Goal: Use online tool/utility: Utilize a website feature to perform a specific function

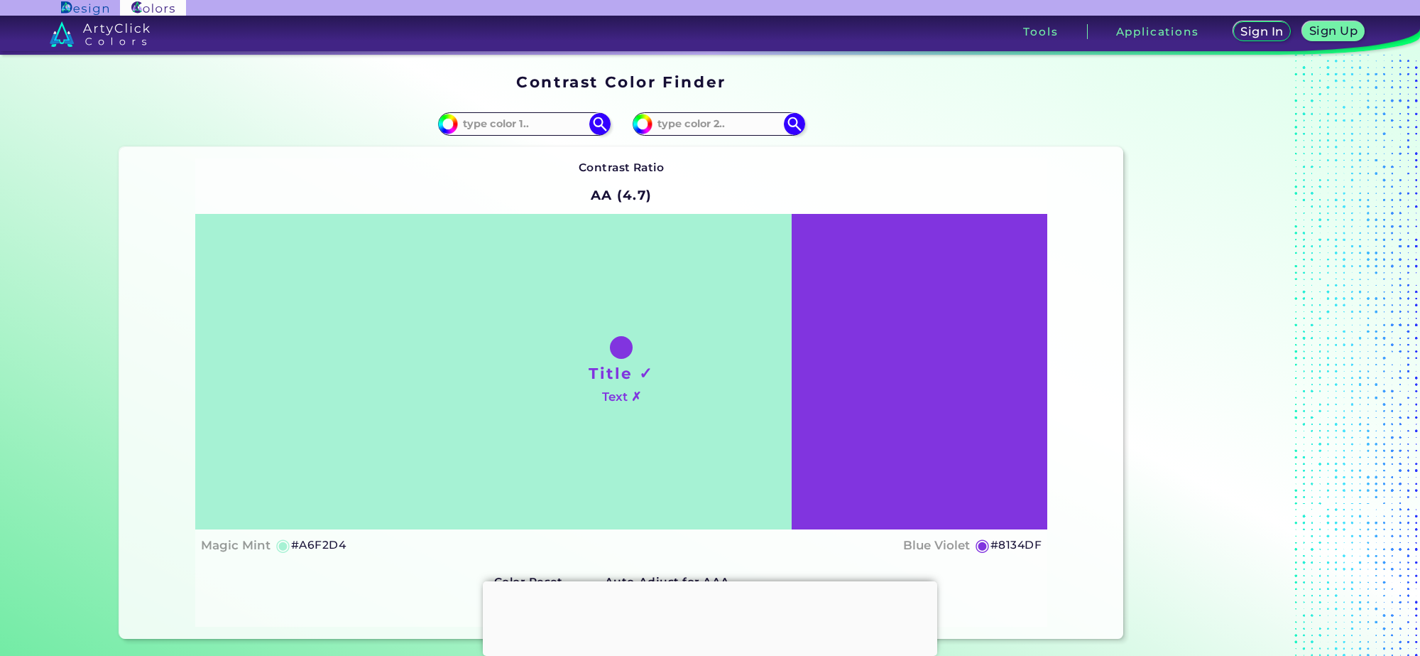
click at [616, 349] on div at bounding box center [621, 347] width 23 height 23
click at [872, 357] on div "Title ✓ Text ✗" at bounding box center [621, 371] width 852 height 315
click at [648, 346] on div "Title ✓ Text ✗" at bounding box center [621, 371] width 852 height 315
click at [690, 391] on div "Title ✓ Text ✗" at bounding box center [621, 371] width 852 height 315
click at [637, 129] on input "#8134df" at bounding box center [641, 122] width 18 height 18
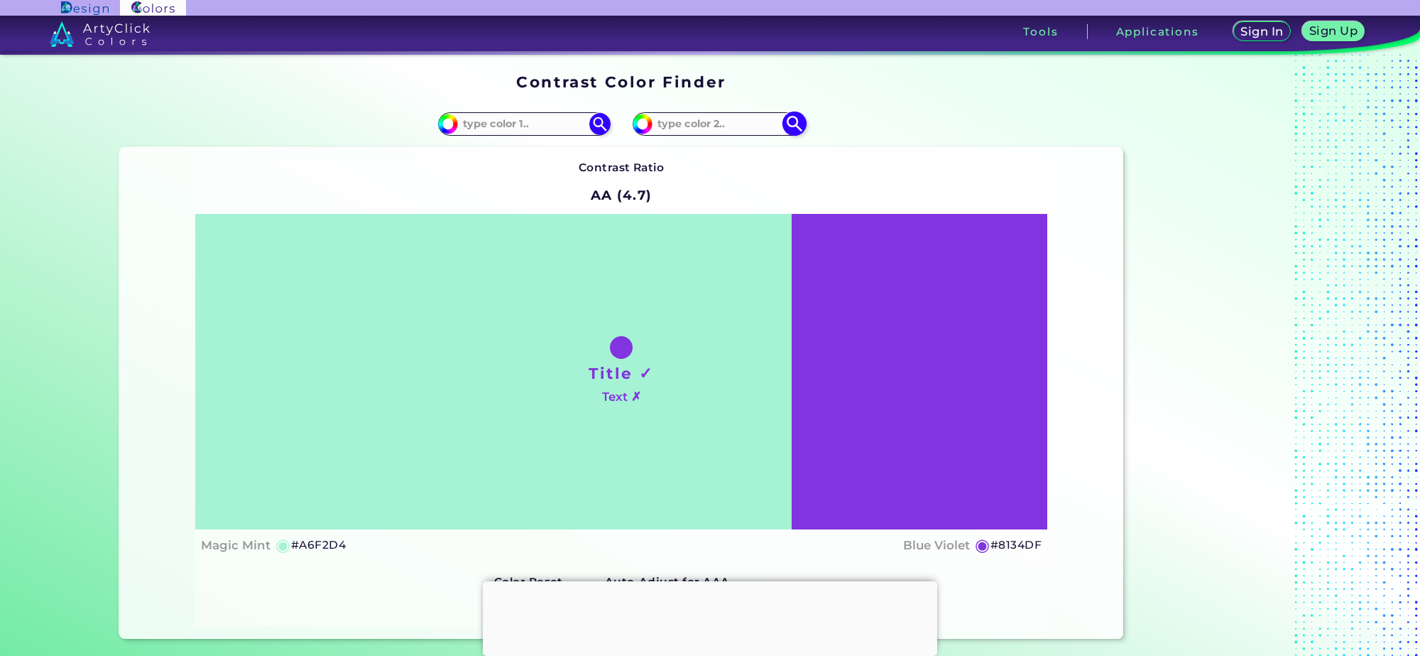
type input "#34df48"
type input "#34DF48"
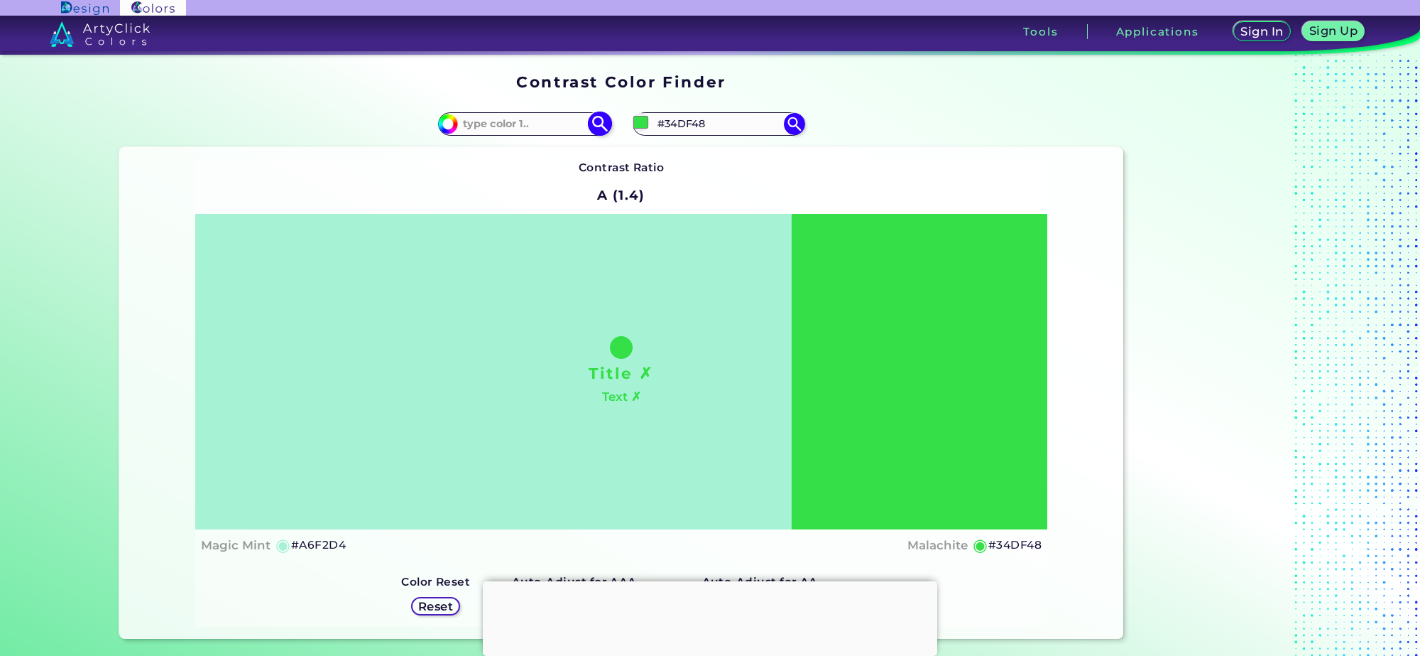
type input "#34df48"
drag, startPoint x: 549, startPoint y: 122, endPoint x: 537, endPoint y: 119, distance: 12.6
click at [549, 122] on input at bounding box center [524, 123] width 132 height 19
click at [444, 124] on input "#a6f2d4" at bounding box center [446, 122] width 18 height 18
type input "#d0f2a6"
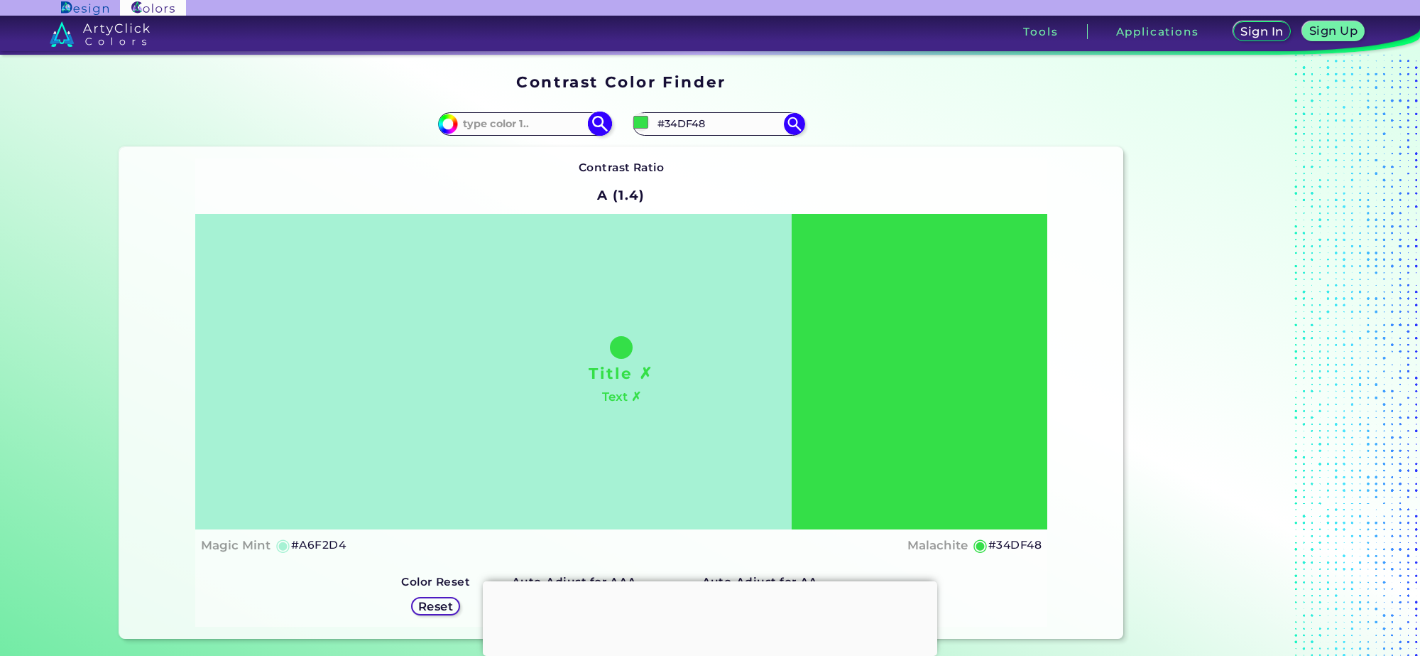
type input "#D0F2A6"
type input "#d4f2a6"
type input "#D4F2A6"
type input "#daf2a6"
type input "#DAF2A6"
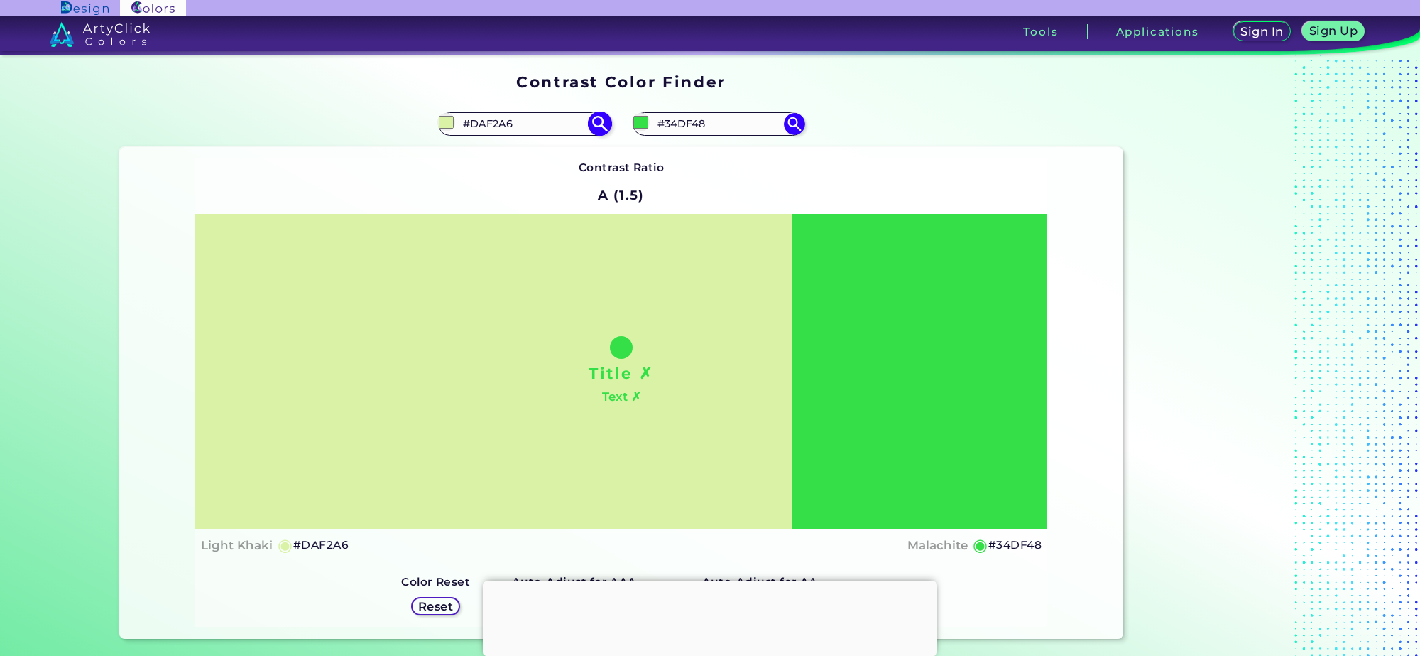
type input "#6c9414"
type input "#6C9414"
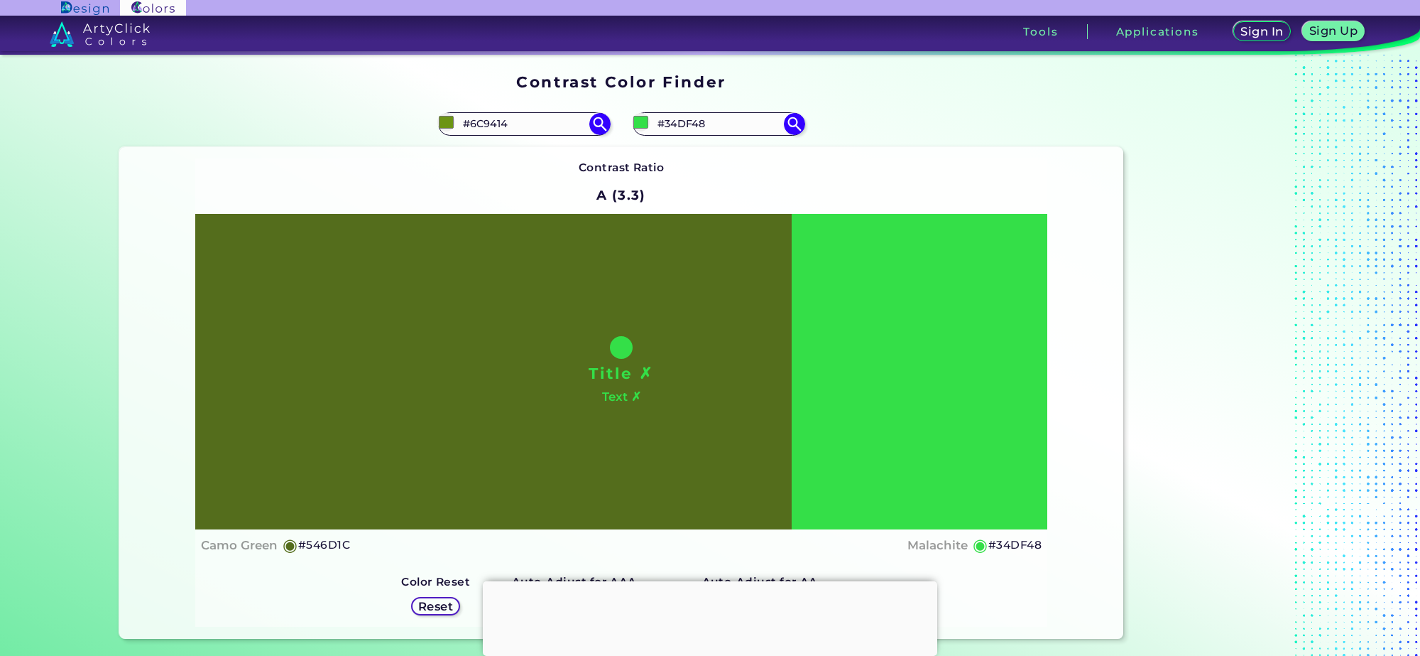
type input "#546d1c"
type input "#546D1C"
type input "#a2cb48"
type input "#A2CB48"
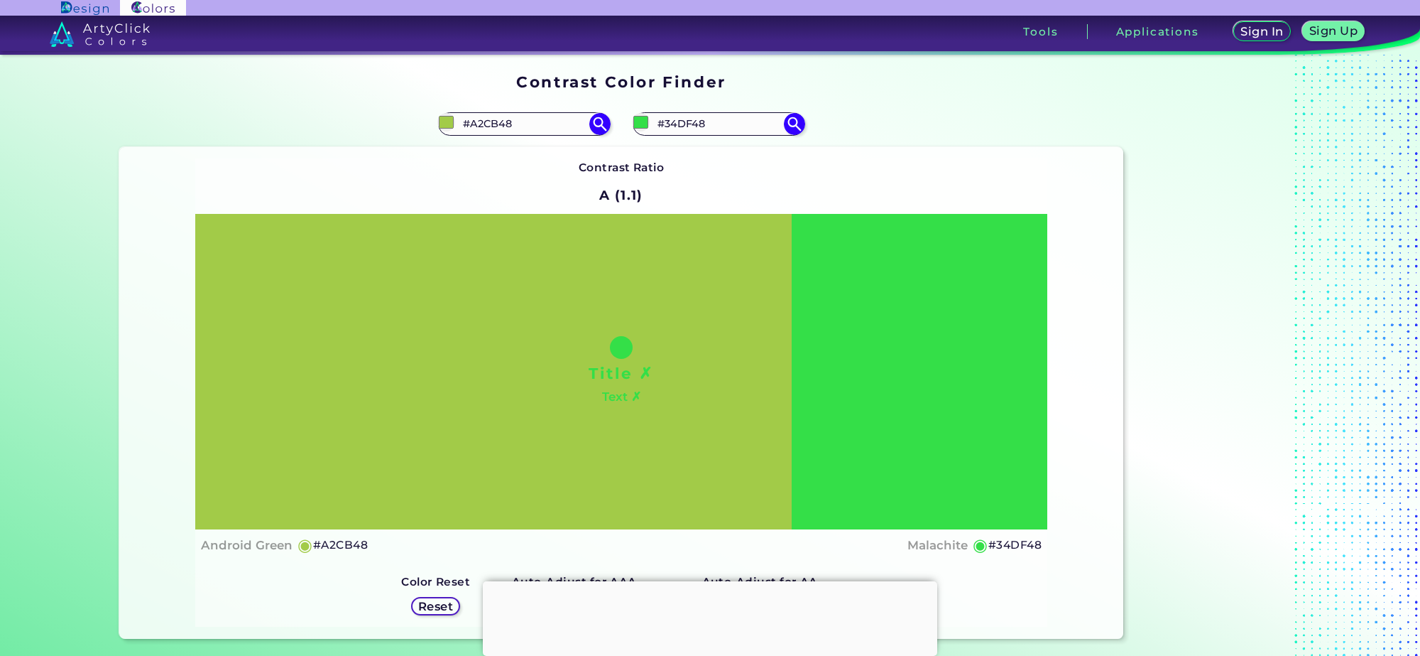
type input "#90cb48"
type input "#90CB48"
type input "#97cb48"
type input "#97CB48"
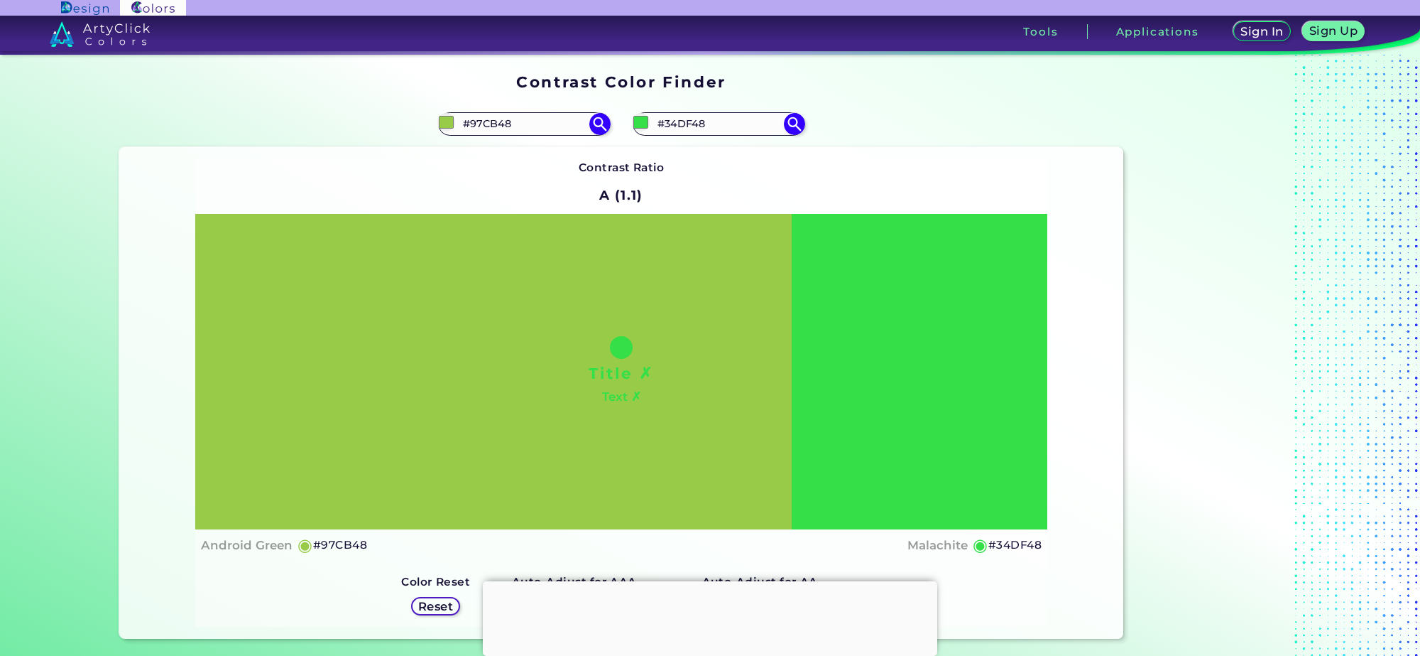
type input "#a2cb48"
type input "#A2CB48"
type input "#a8cb48"
type input "#A8CB48"
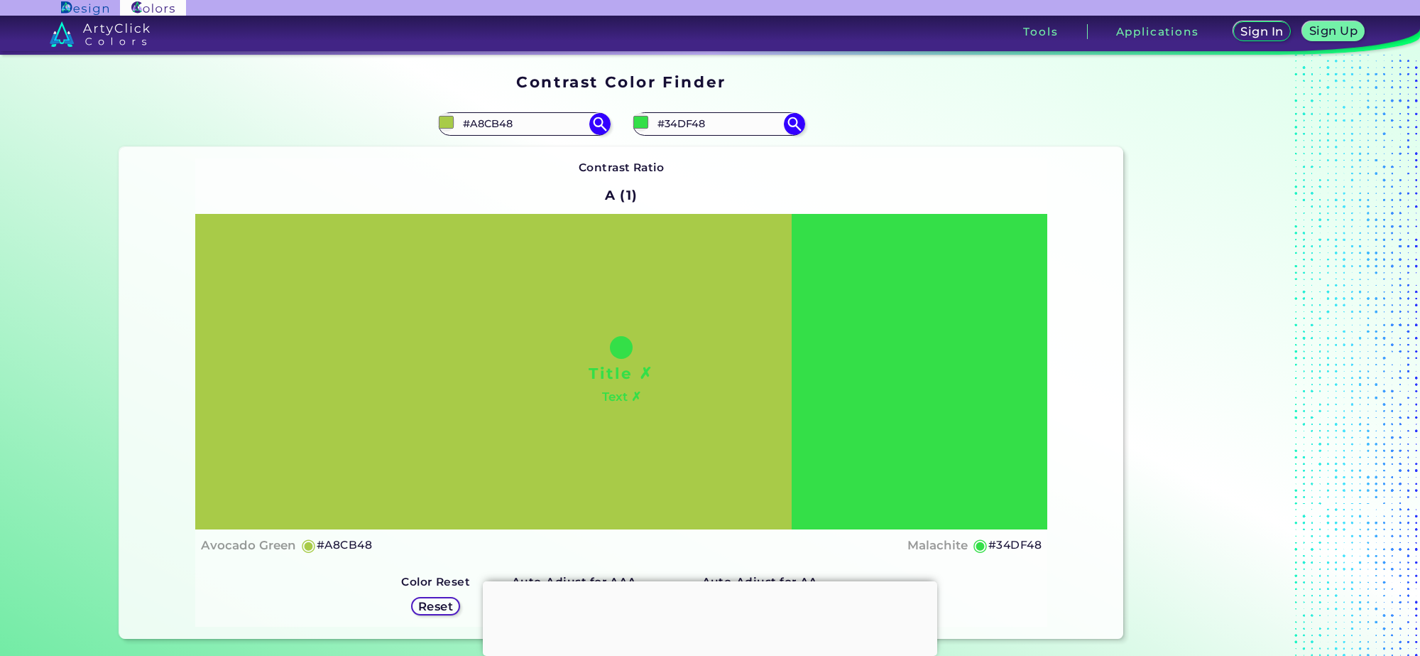
type input "#afcb48"
type input "#AFCB48"
type input "#b5cb48"
type input "#B5CB48"
type input "#c3cb48"
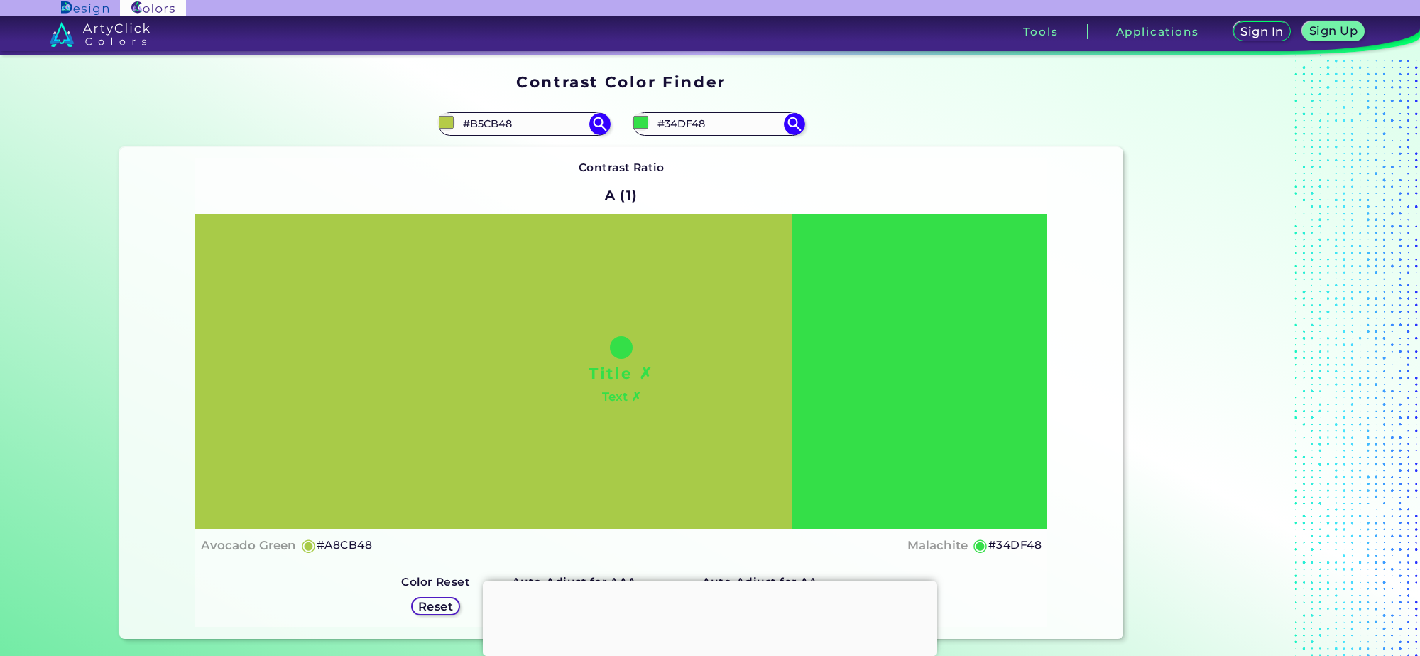
type input "#C3CB48"
type input "#c9cb48"
type input "#C9CB48"
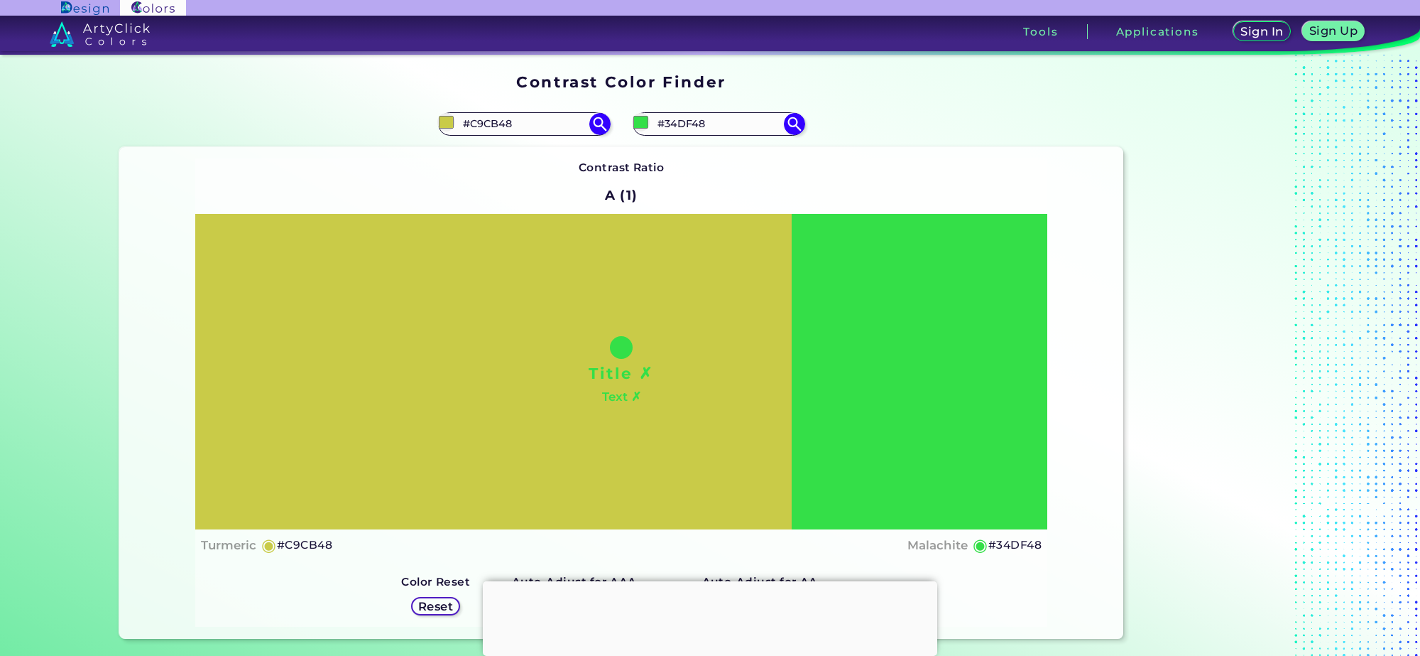
type input "#cbc748"
type input "#CBC748"
type input "#cbc048"
type input "#CBC048"
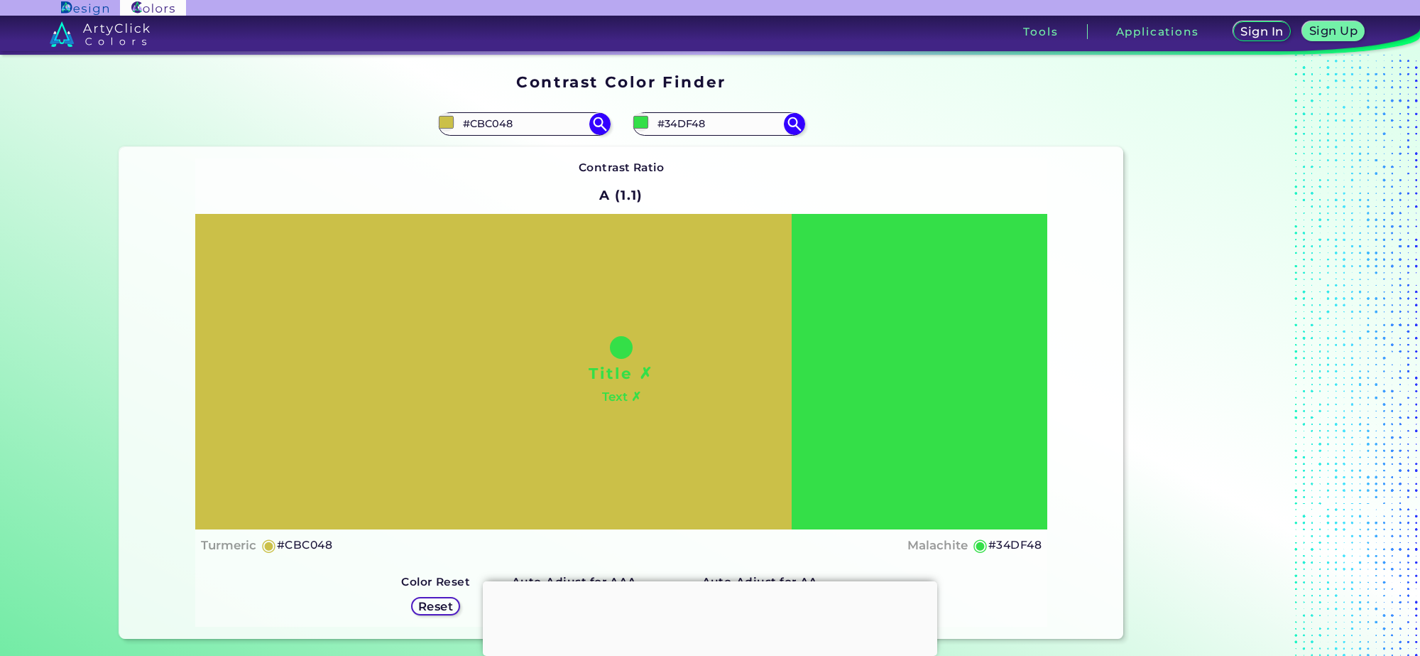
type input "#cbb548"
type input "#CBB548"
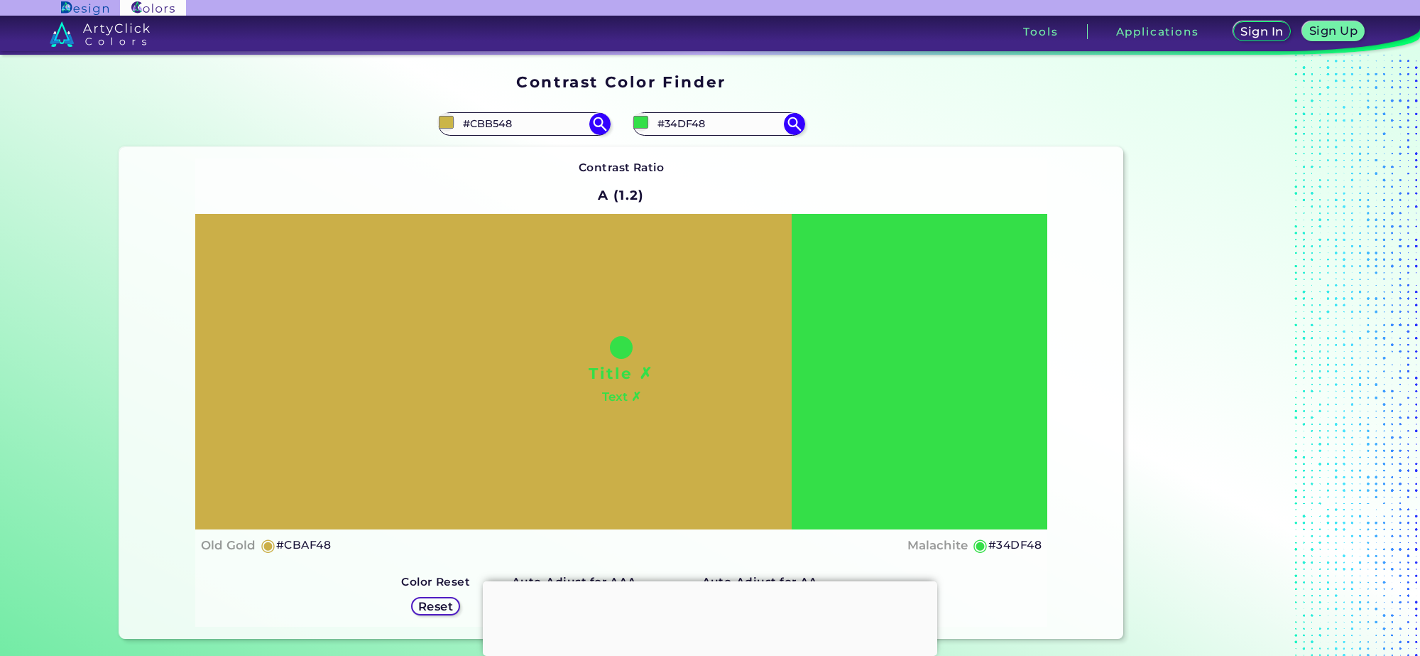
type input "#cbaf48"
type input "#CBAF48"
type input "#cba848"
type input "#CBA848"
type input "#cba248"
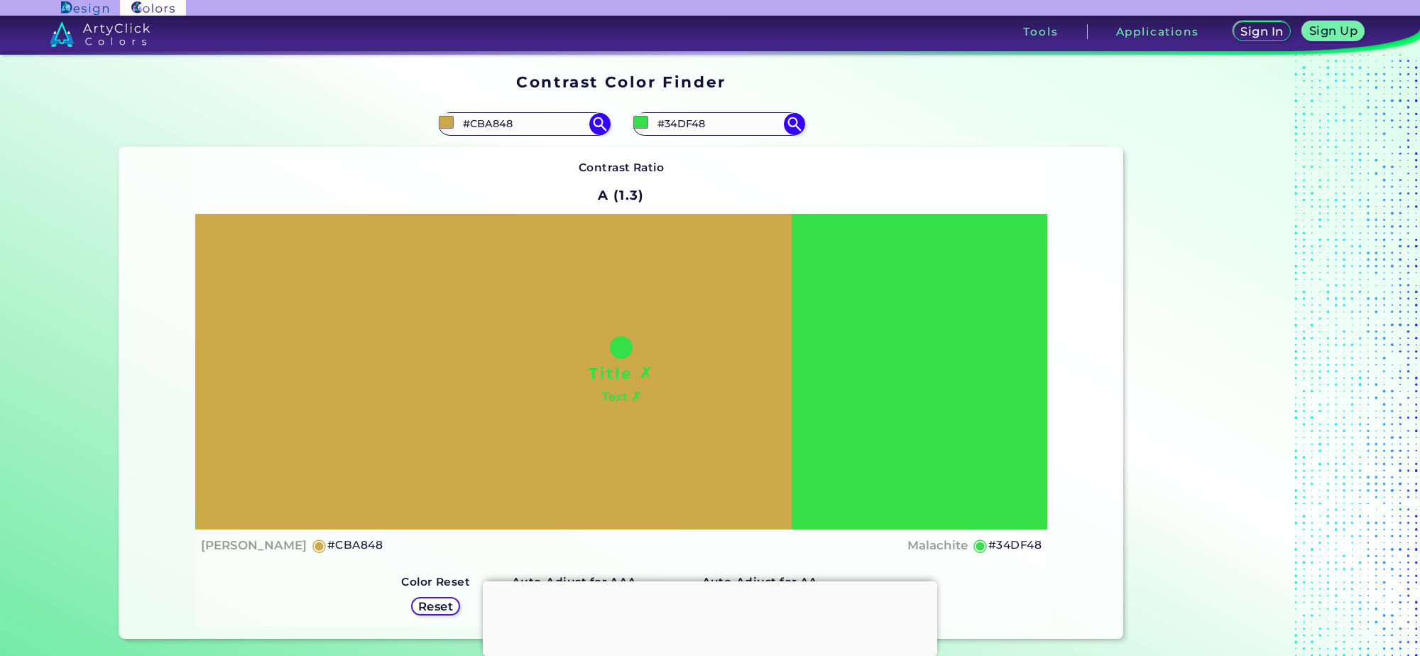
type input "#CBA248"
type input "#cb9548"
type input "#CB9548"
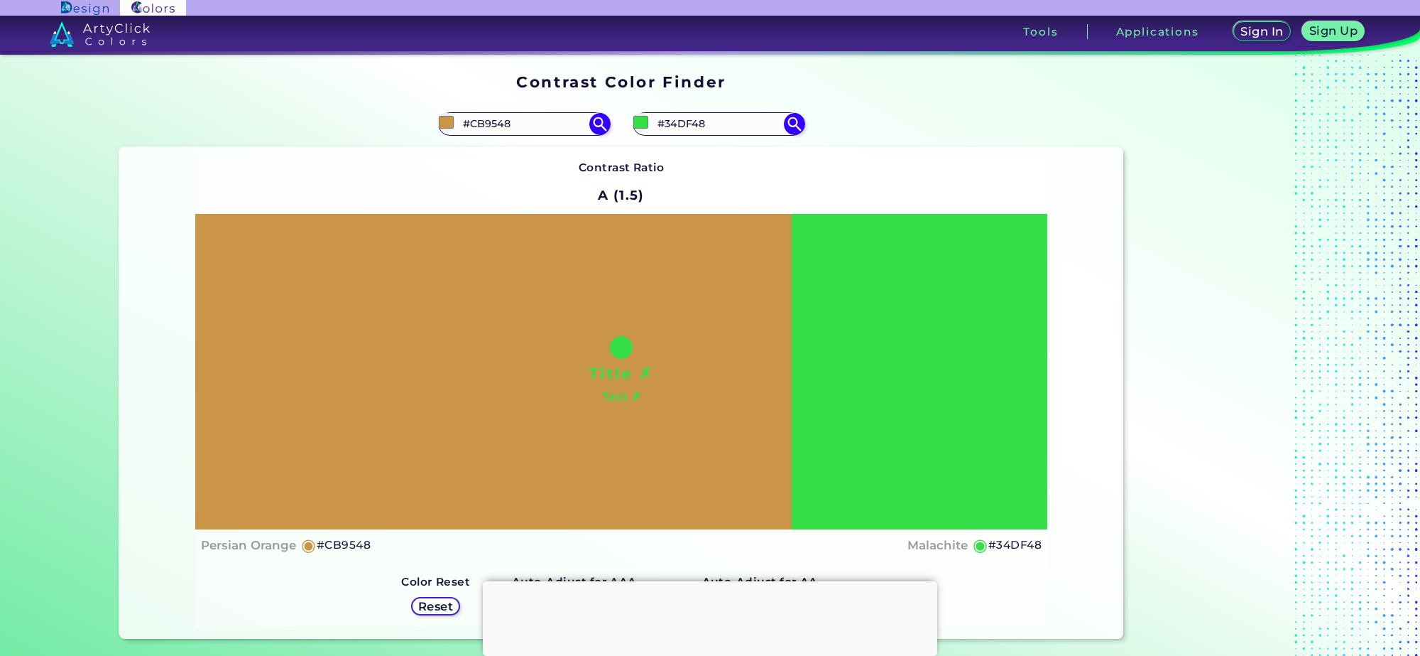
type input "#cb8e48"
type input "#CB8E48"
type input "#cb8848"
type input "#CB8848"
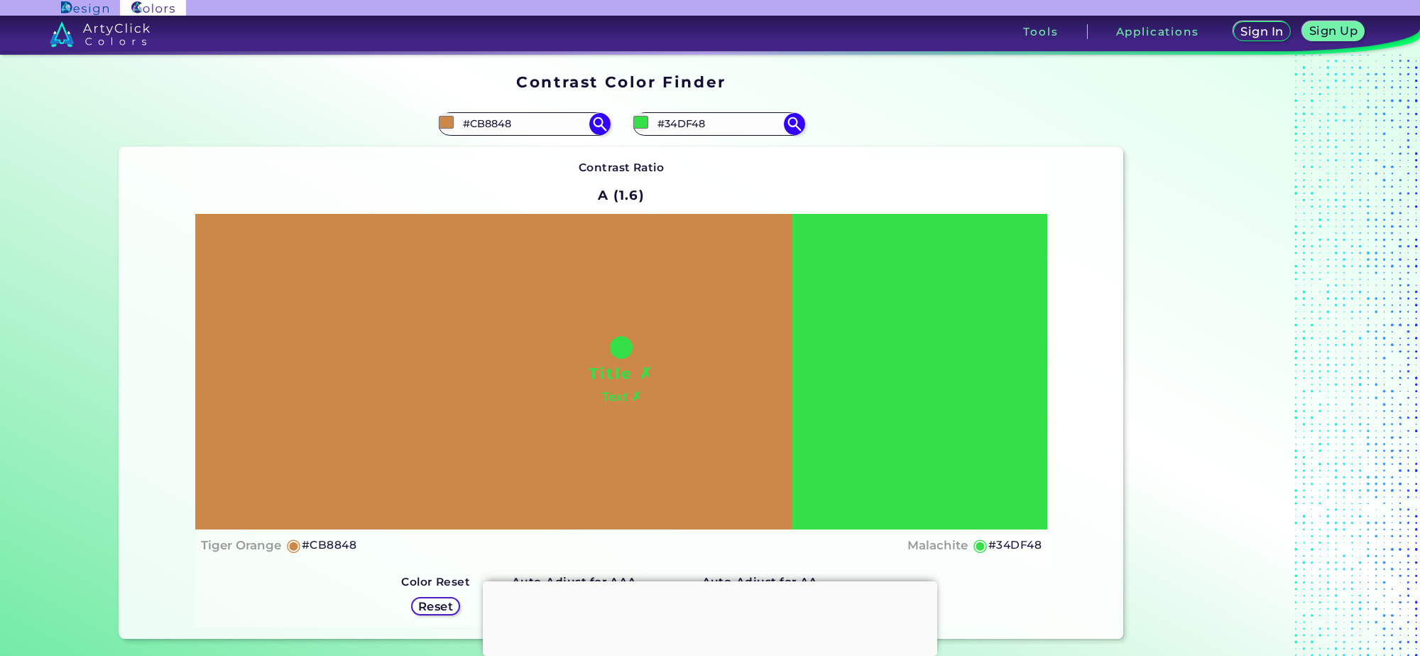
type input "#cb8348"
type input "#CB8348"
type input "#cb7648"
type input "#CB7648"
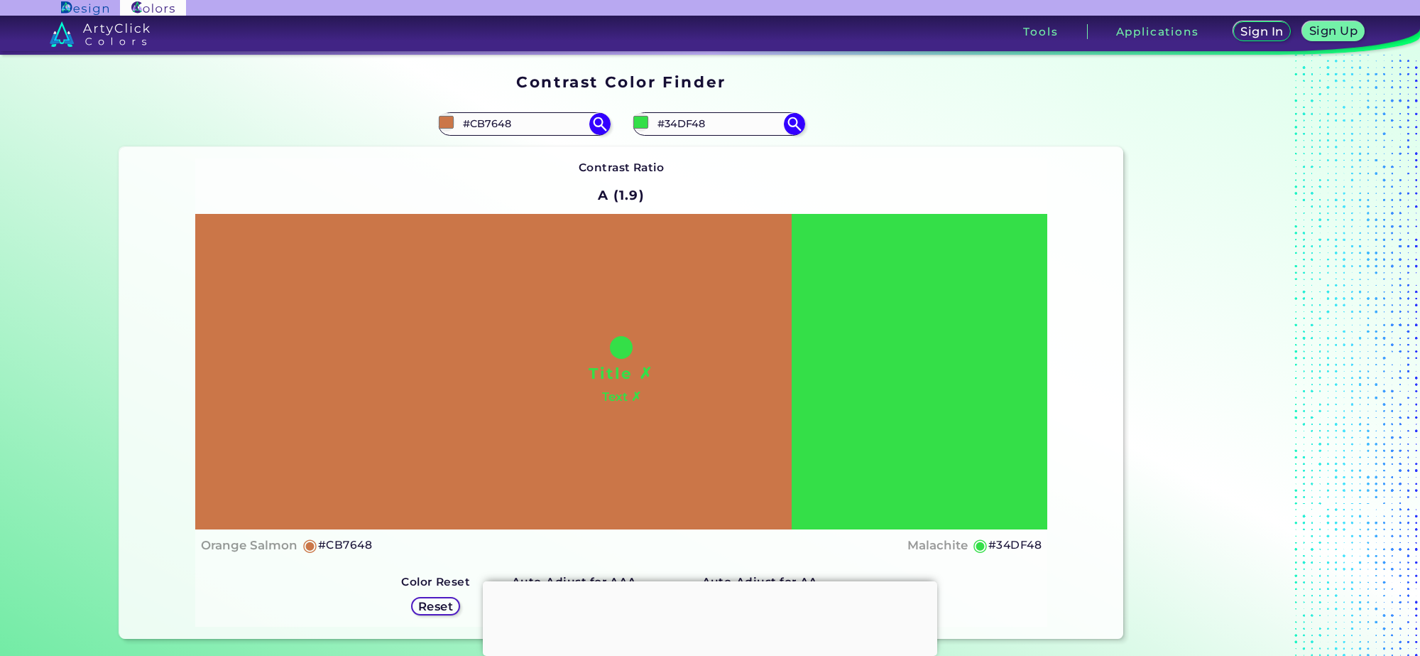
type input "#cb8348"
type input "#CB8348"
type input "#cb8848"
type input "#CB8848"
type input "#cb9548"
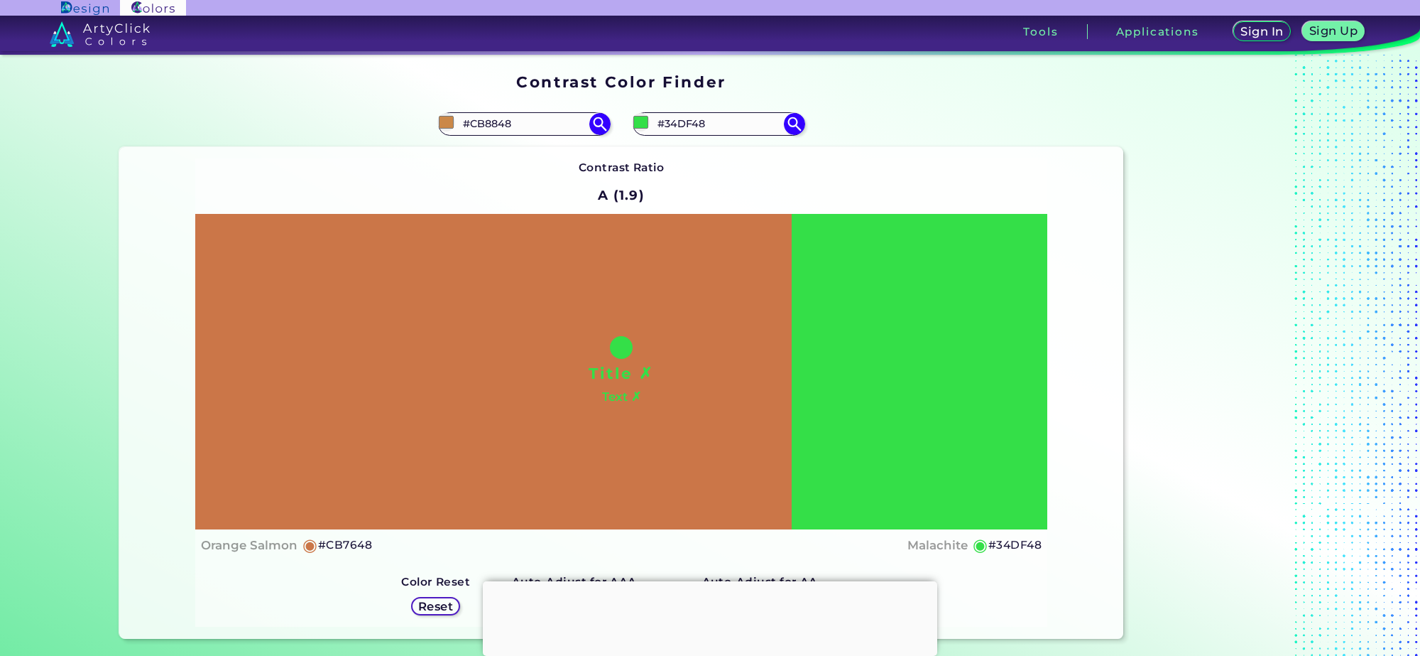
type input "#CB9548"
type input "#cbaf48"
type input "#CBAF48"
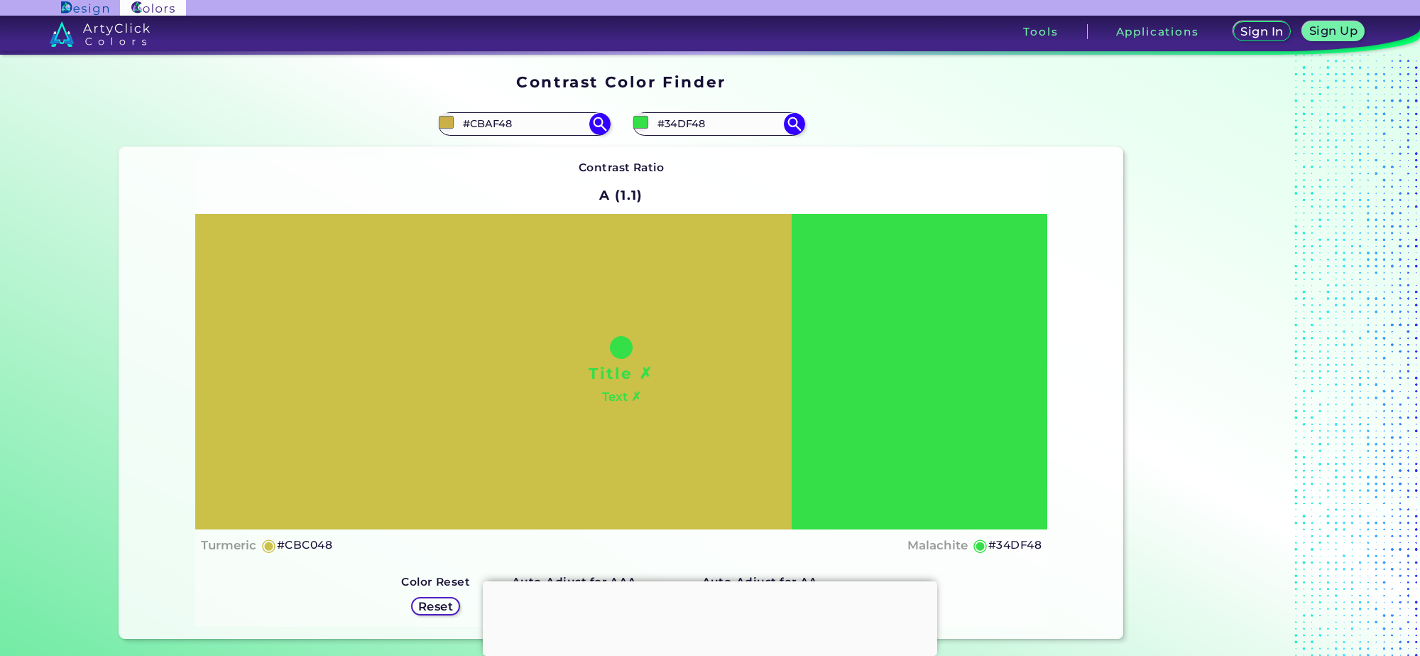
type input "#c3cb48"
type input "#C3CB48"
type input "#a2cb48"
type input "#A2CB48"
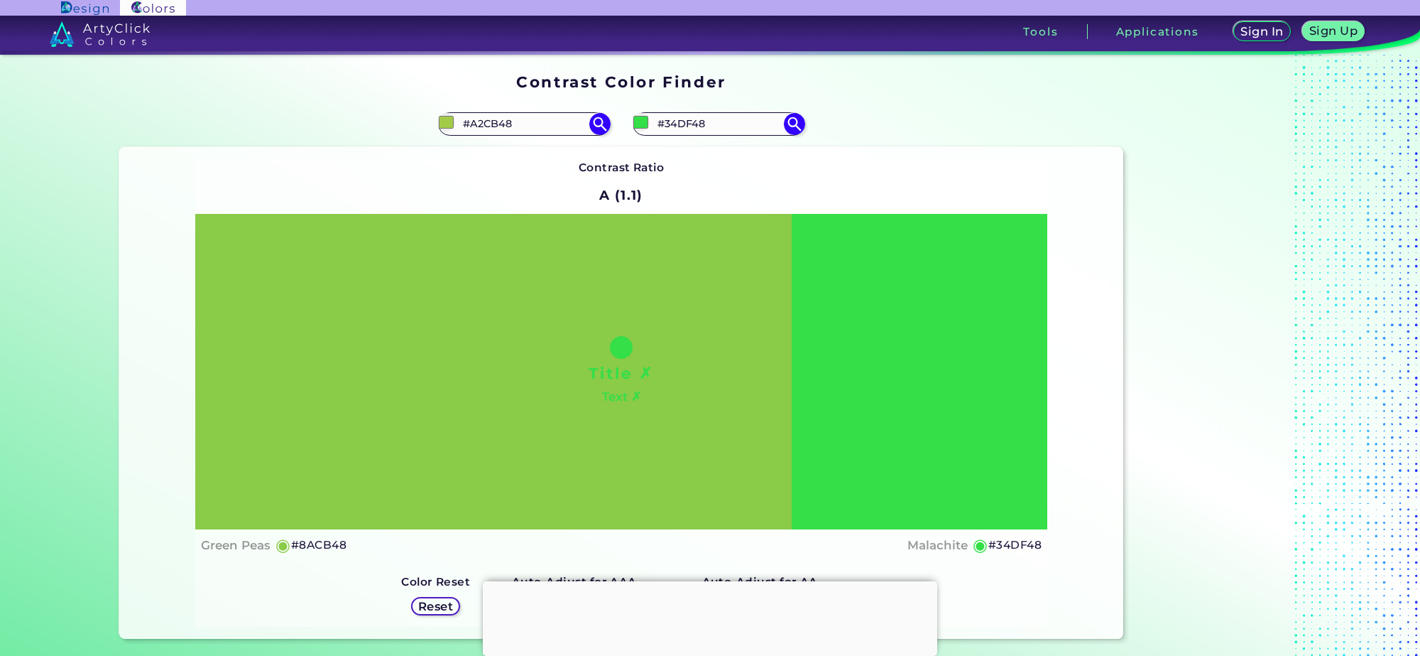
type input "#76cb48"
type input "#76CB48"
type input "#48cb4a"
type input "#48CB4A"
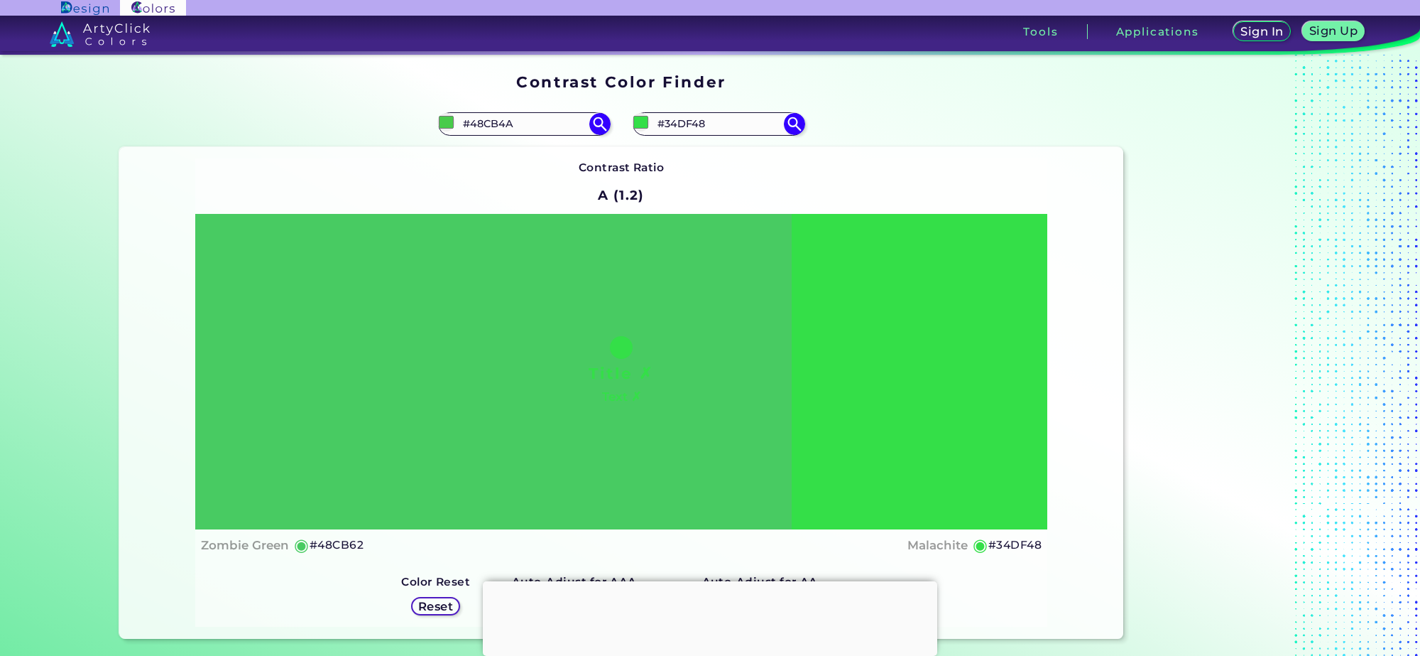
type input "#48cb74"
type input "#48CB74"
type input "#48cb88"
type input "#48CB88"
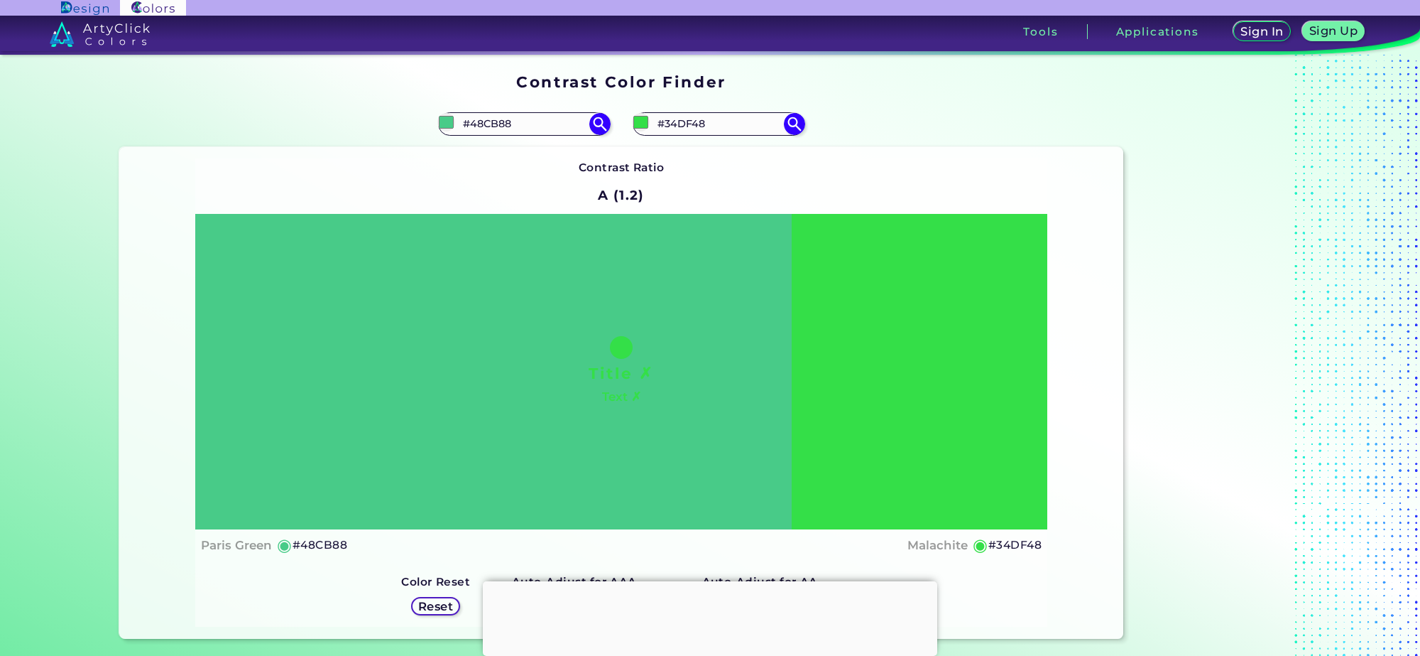
type input "#48cb92"
type input "#48CB92"
type input "#48cb99"
type input "#48CB99"
type input "#48cba0"
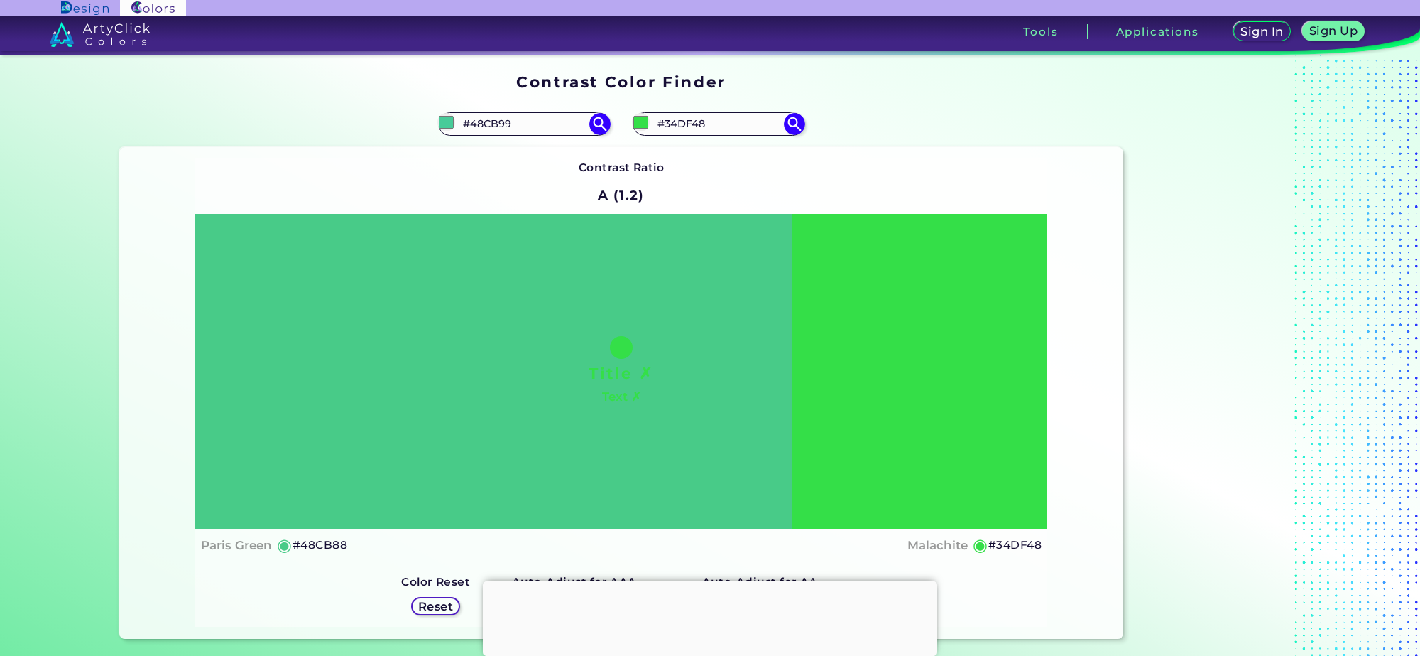
type input "#48CBA0"
type input "#48cba4"
type input "#48CBA4"
type input "#48cbb1"
type input "#48CBB1"
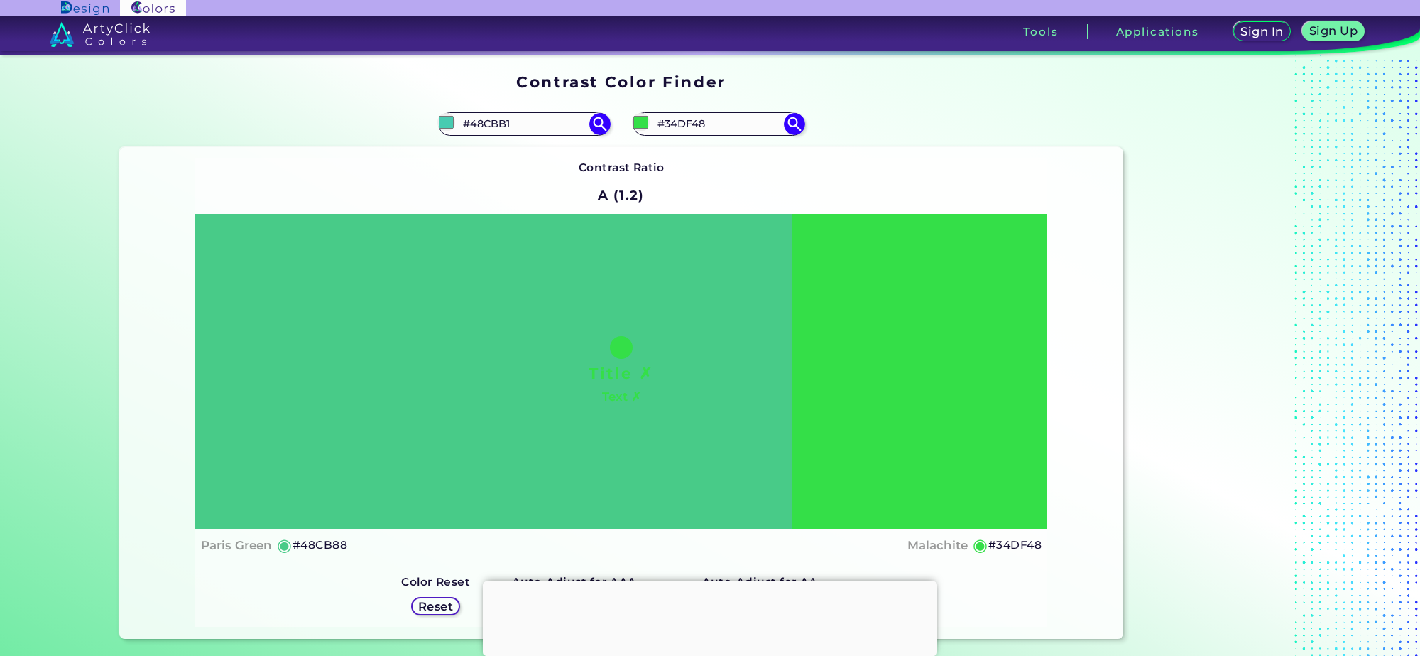
type input "#48cbbc"
type input "#48CBBC"
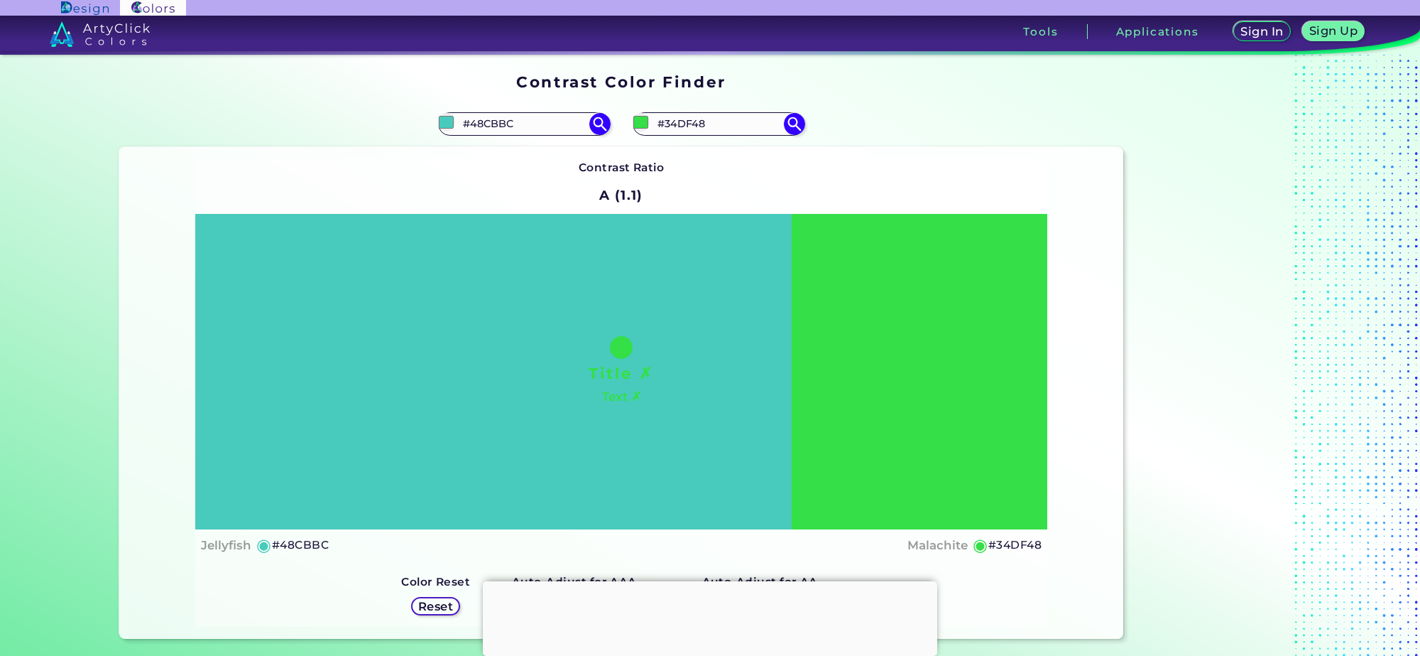
type input "#48cbc3"
type input "#48CBC3"
type input "#48c3cb"
type input "#48C3CB"
type input "#48bccb"
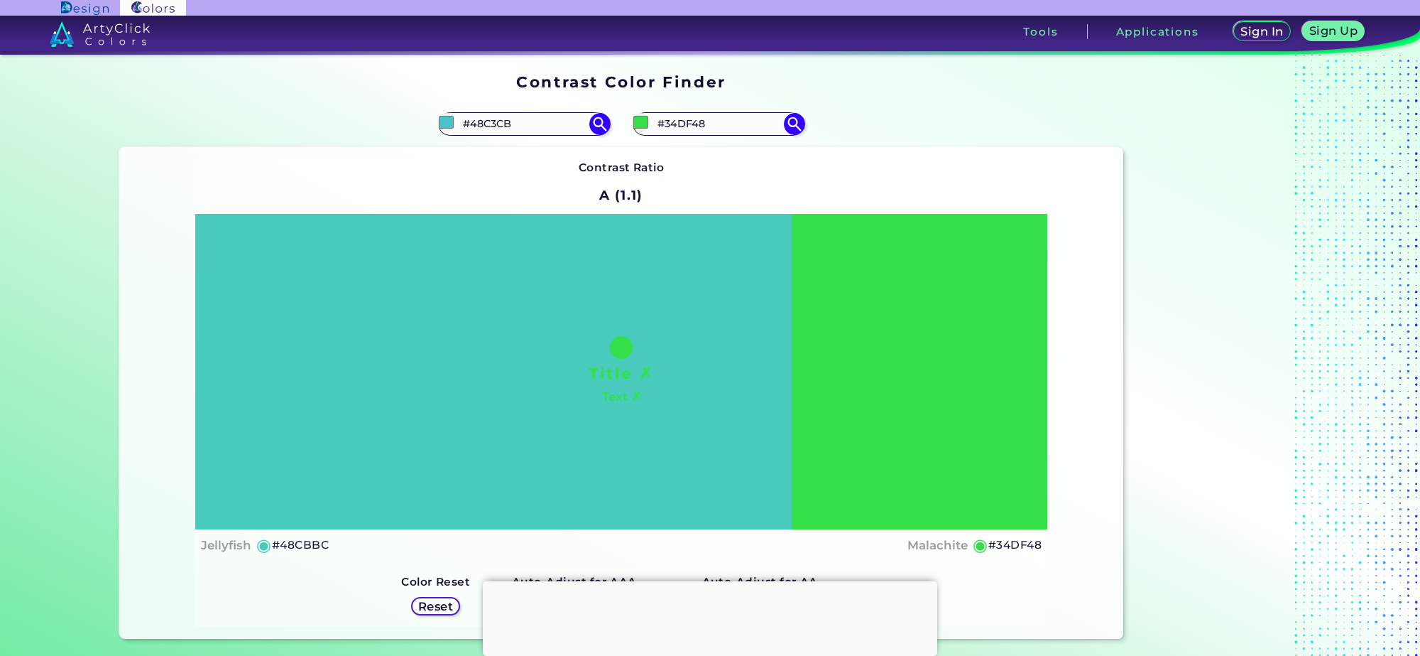
type input "#48BCCB"
type input "#48b5cb"
type input "#48B5CB"
type input "#48abcb"
type input "#48ABCB"
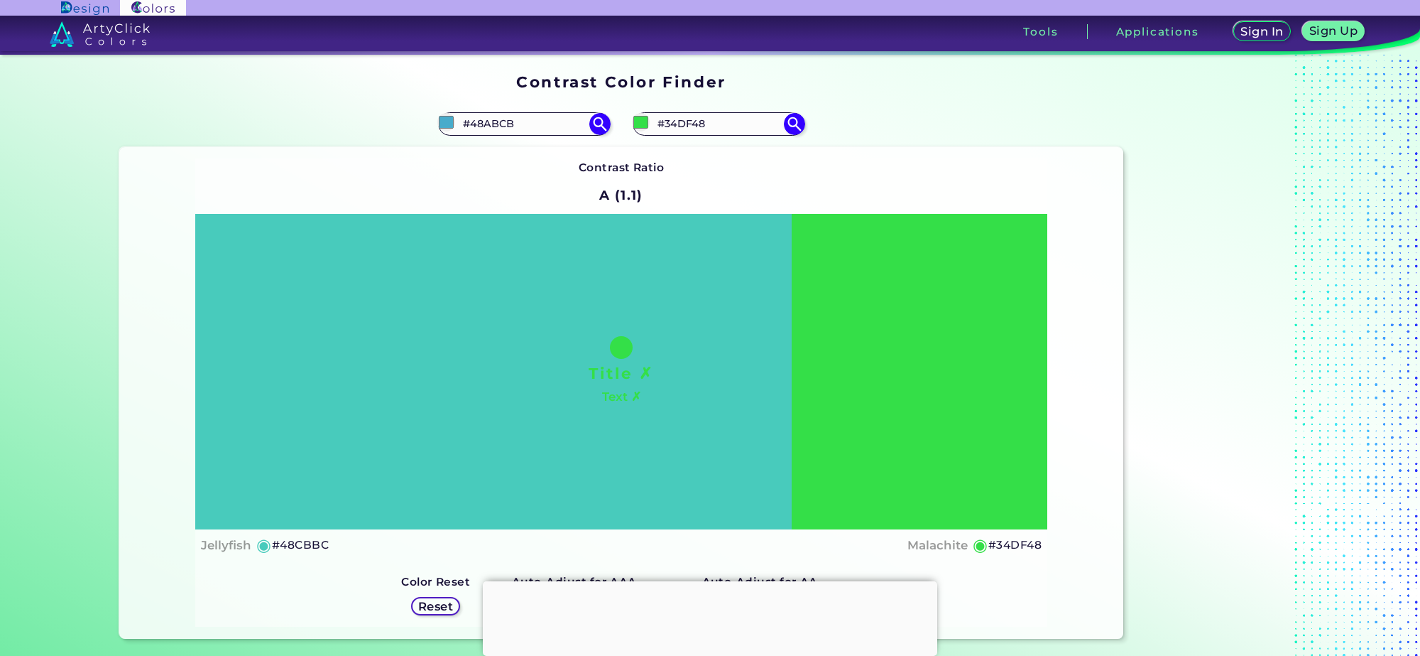
type input "#48a4cb"
type input "#48A4CB"
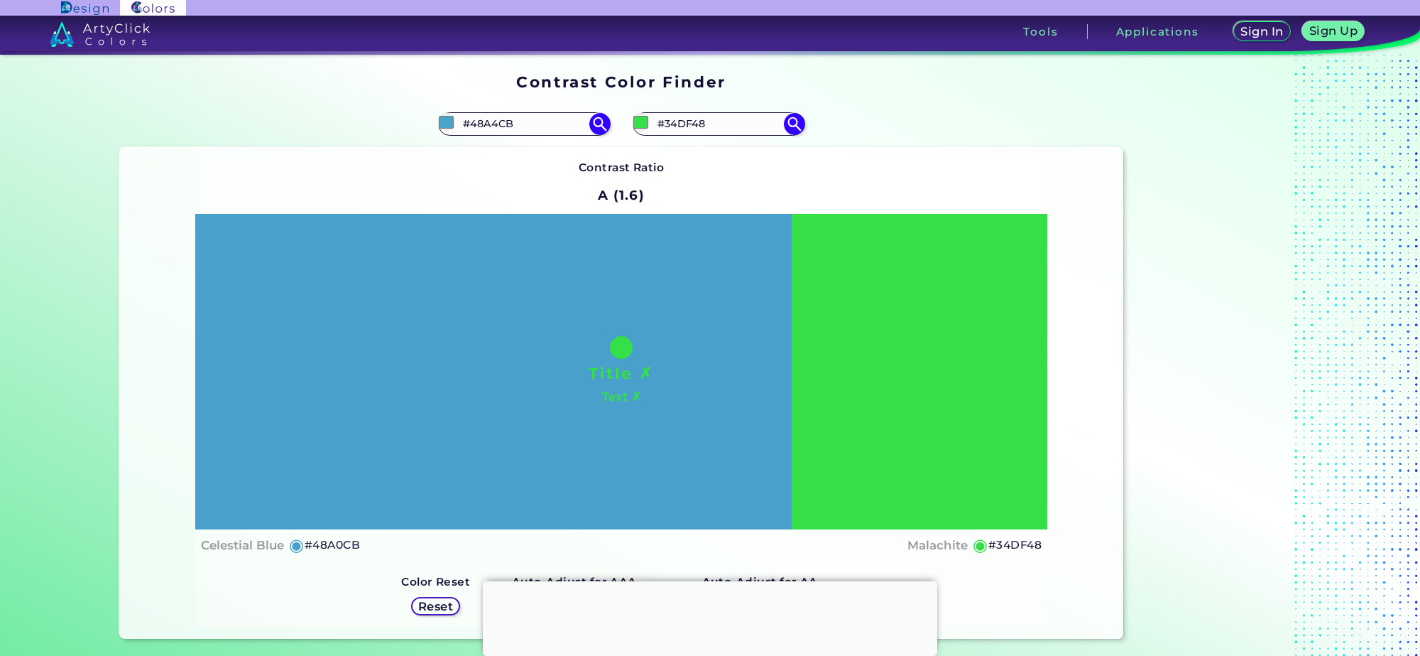
type input "#48a0cb"
type input "#48A0CB"
type input "#4899cb"
type input "#4899CB"
type input "#488ccb"
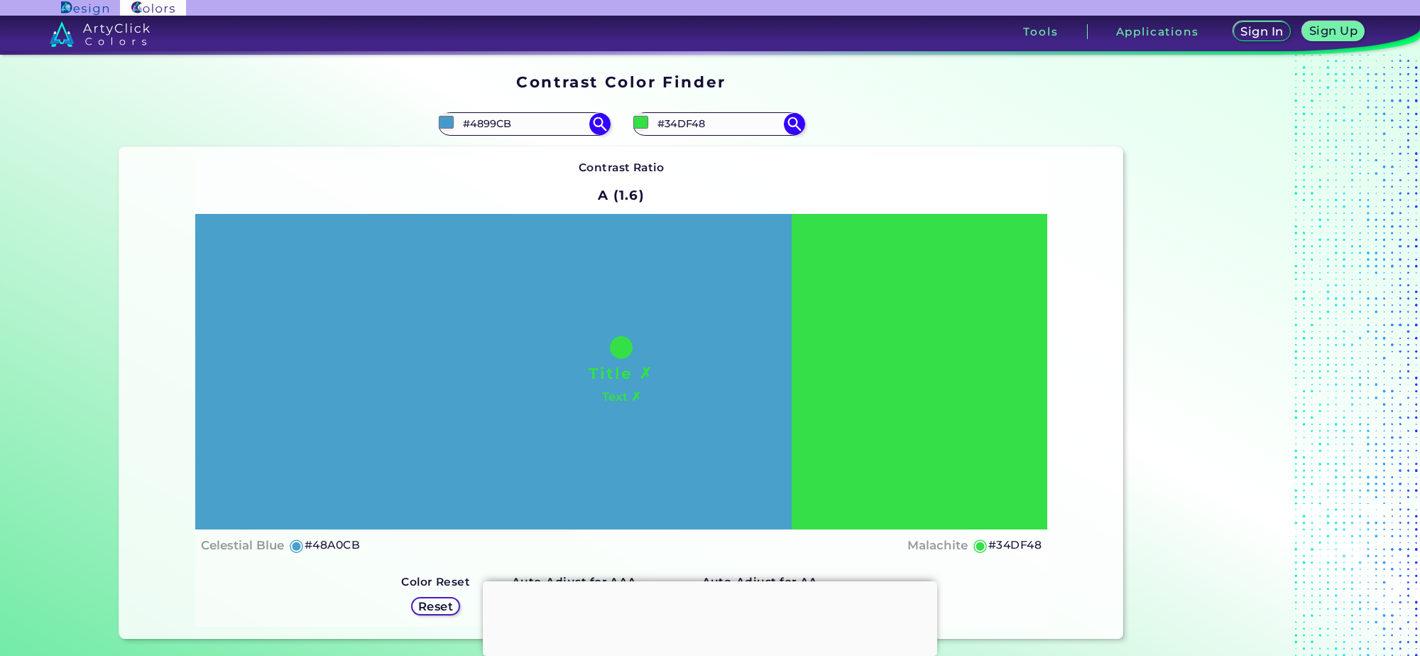
type input "#488CCB"
type input "#4888cb"
type input "#4888CB"
type input "#4881cb"
type input "#4881CB"
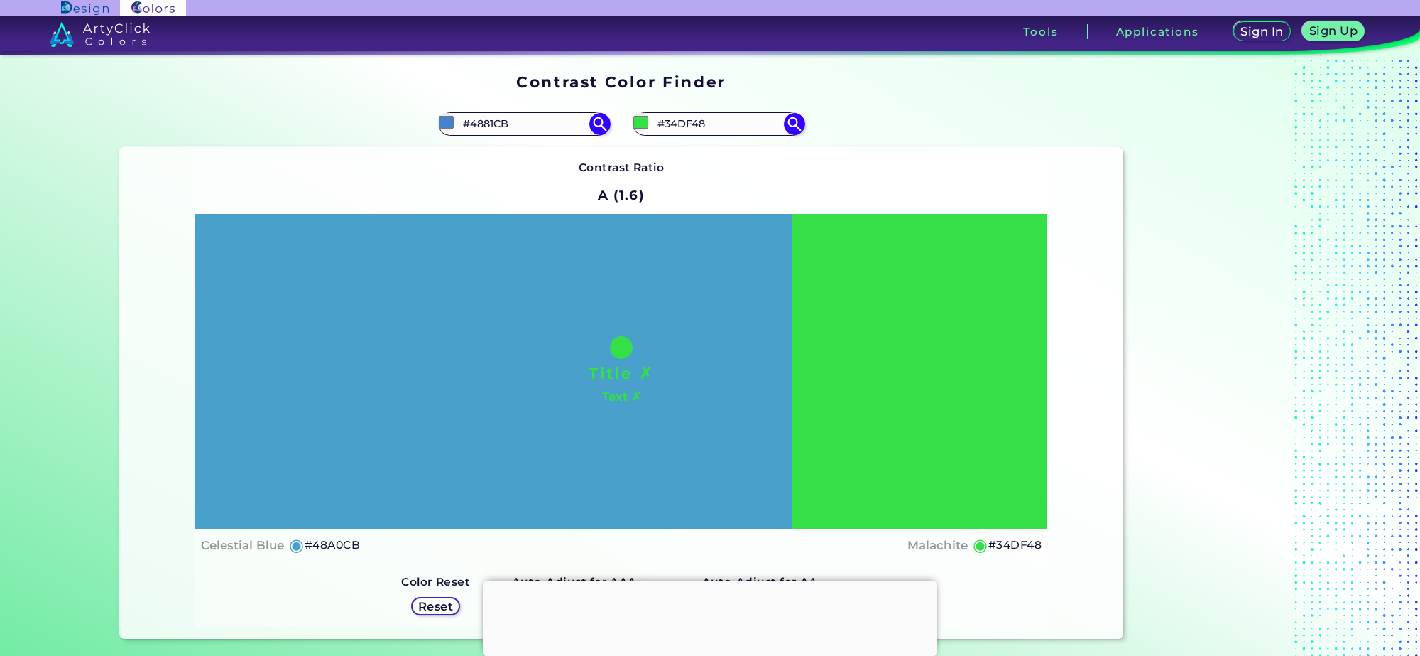
type input "#487acb"
type input "#487ACB"
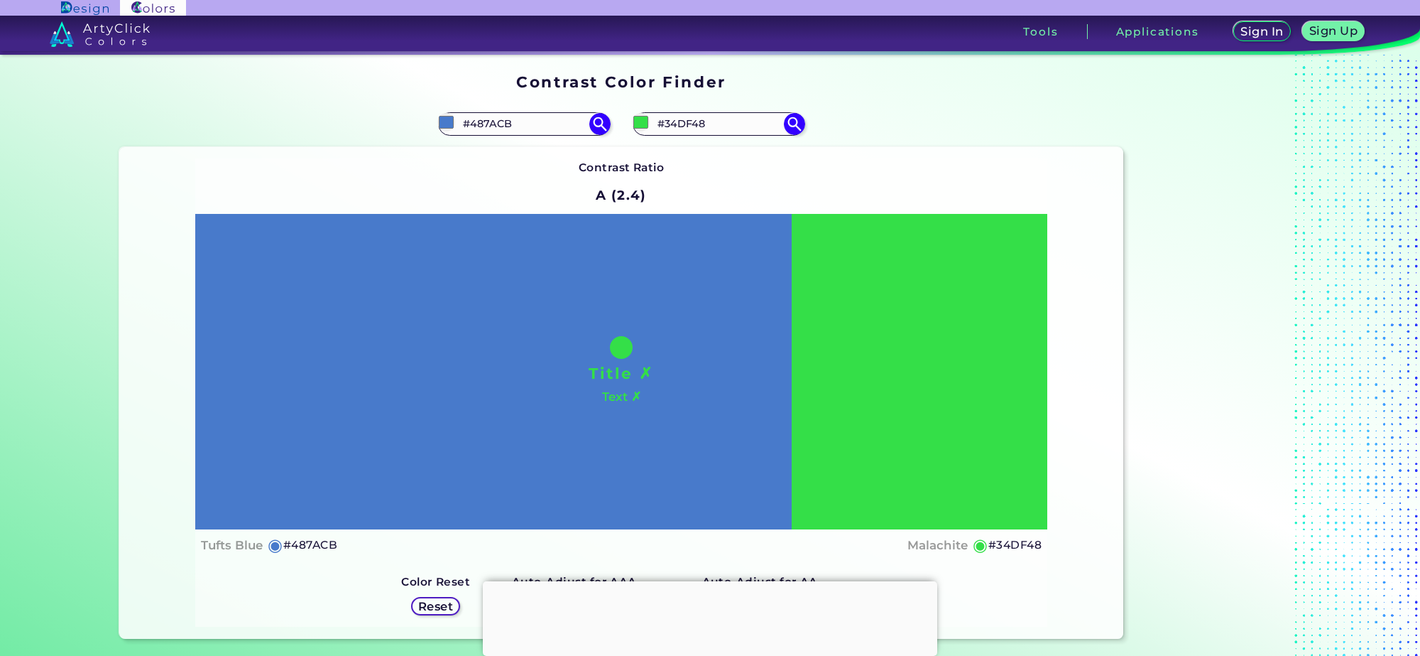
type input "#486fcb"
type input "#486FCB"
type input "#4869cb"
type input "#4869CB"
type input "#4862cb"
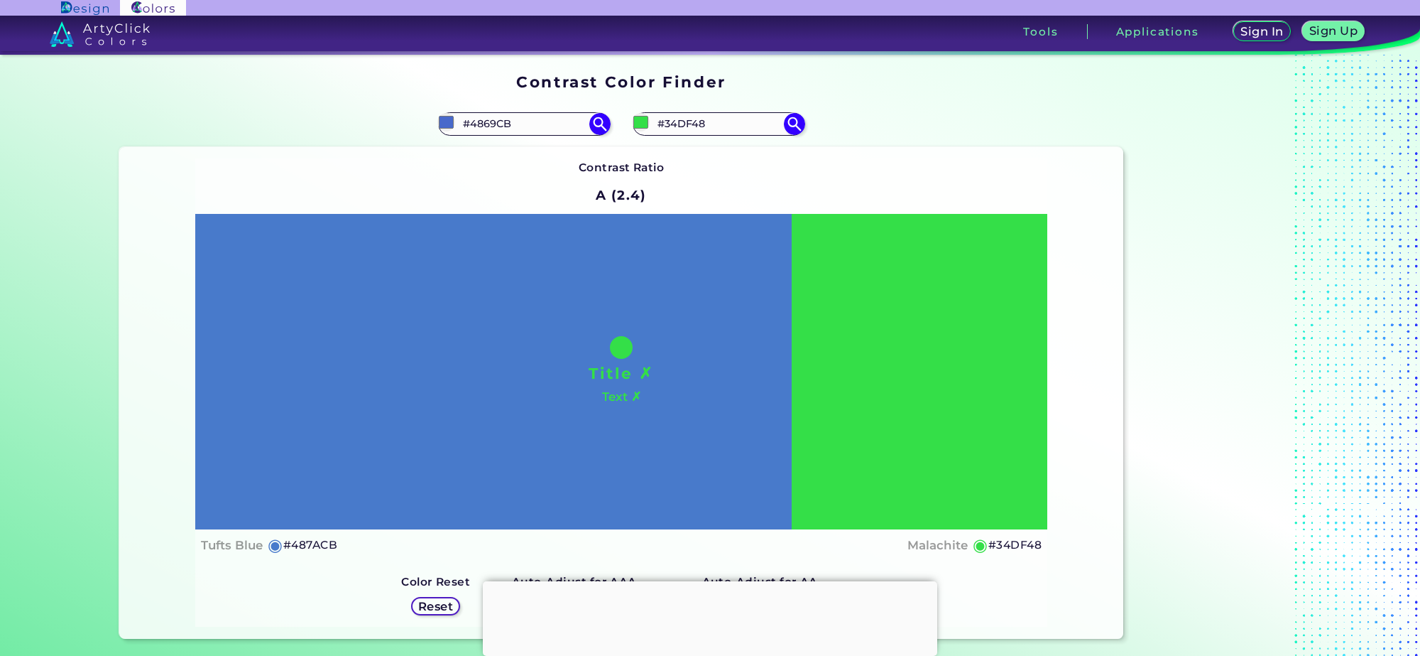
type input "#4862CB"
type input "#485ecb"
type input "#485ECB"
type input "#4851cb"
type input "#4851CB"
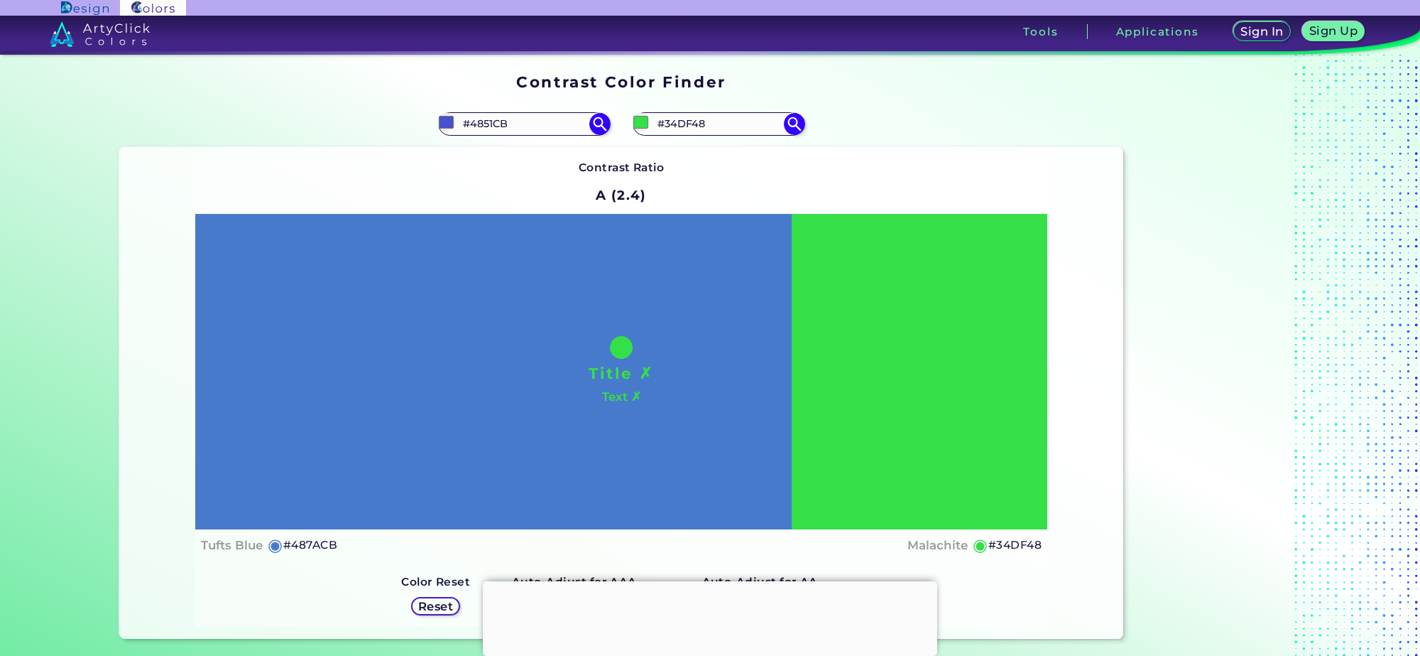
type input "#484ccb"
type input "#484CCB"
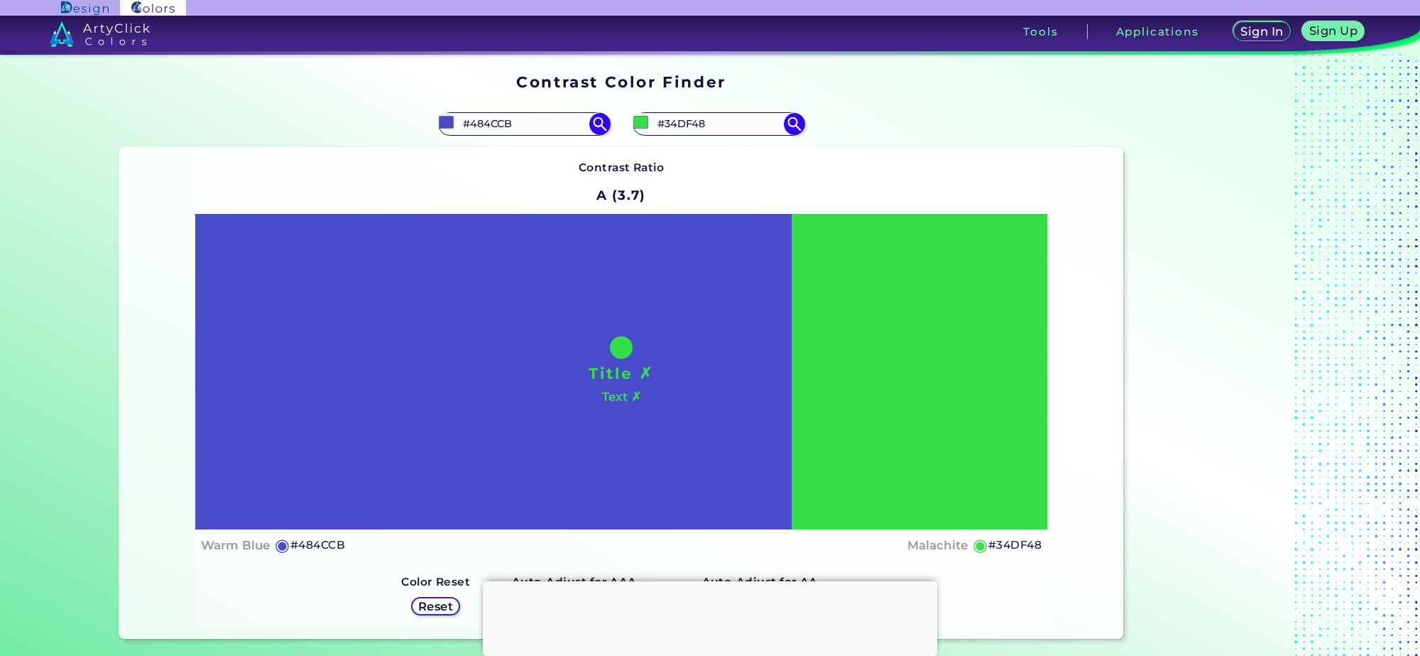
type input "#4a48cb"
type input "#4A48CB"
type input "#484ccb"
type input "#484CCB"
type input "#4851cb"
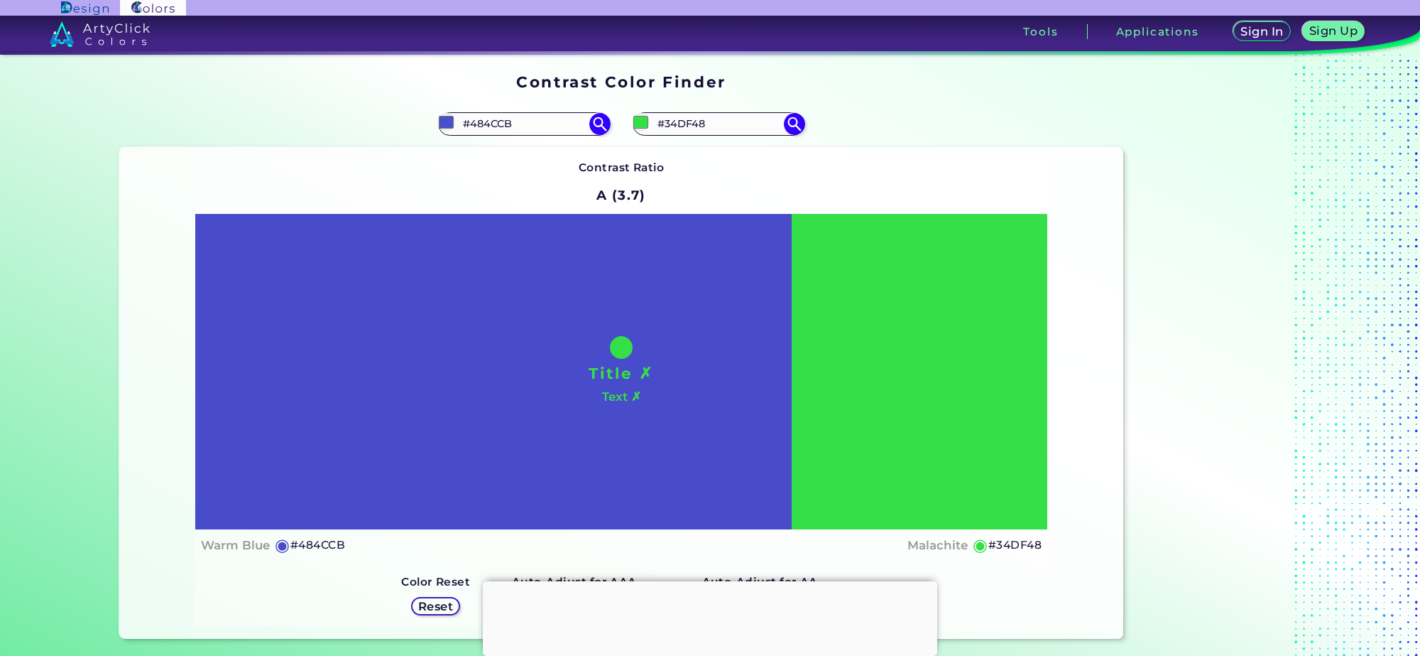
type input "#4851CB"
type input "#485ecb"
type input "#485ECB"
type input "#4862cb"
type input "#4862CB"
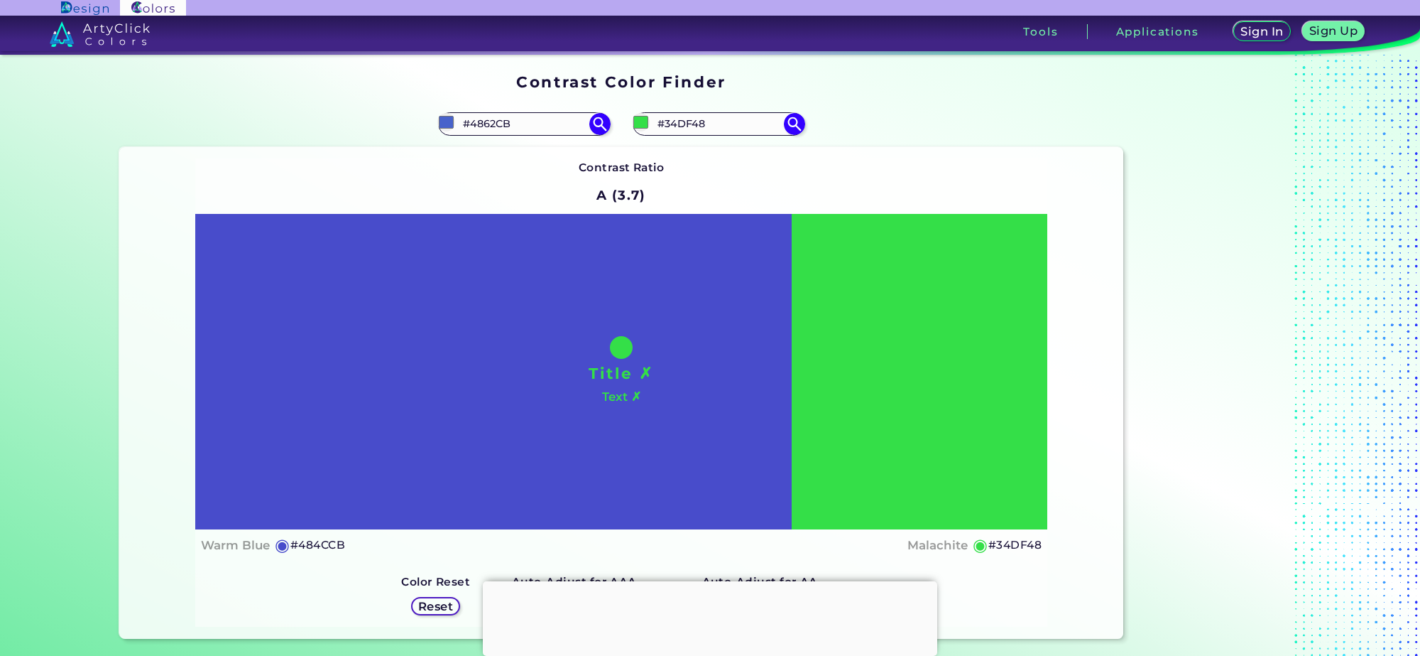
type input "#4869cb"
type input "#4869CB"
type input "#486fcb"
type input "#486FCB"
type input "#4881cb"
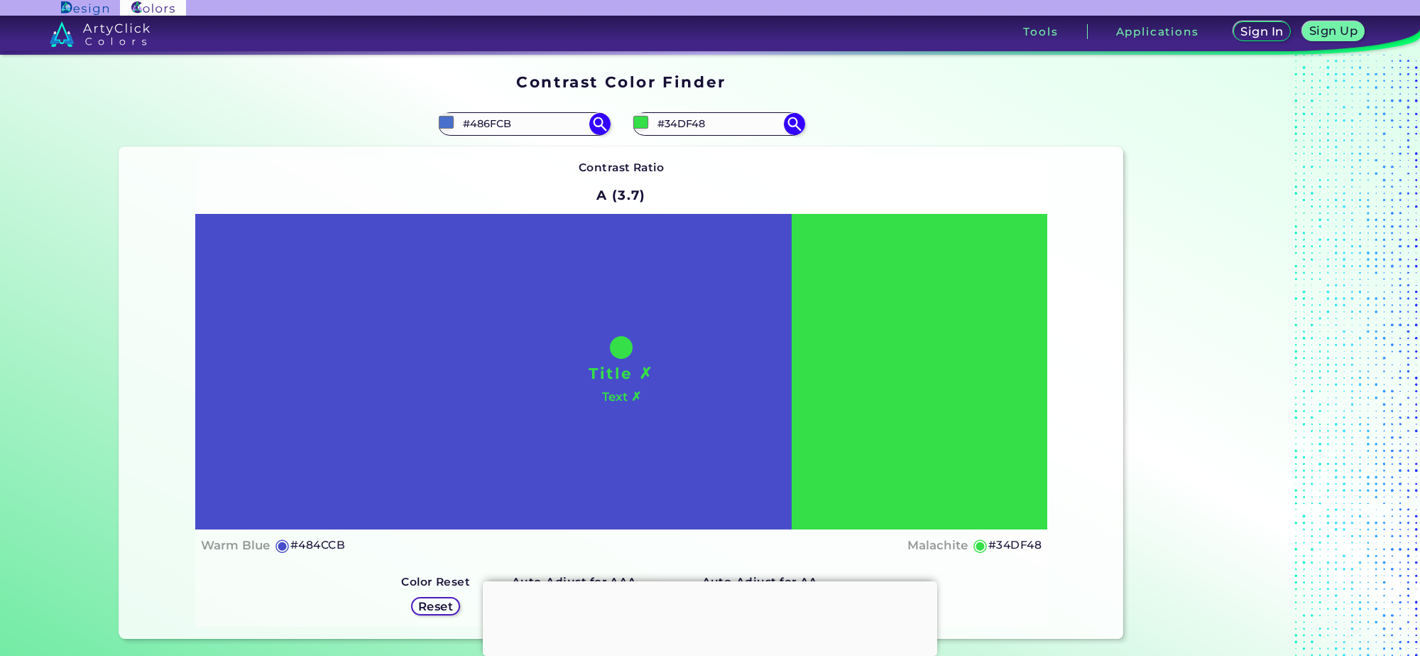
type input "#4881CB"
type input "#48a4cb"
type input "#48A4CB"
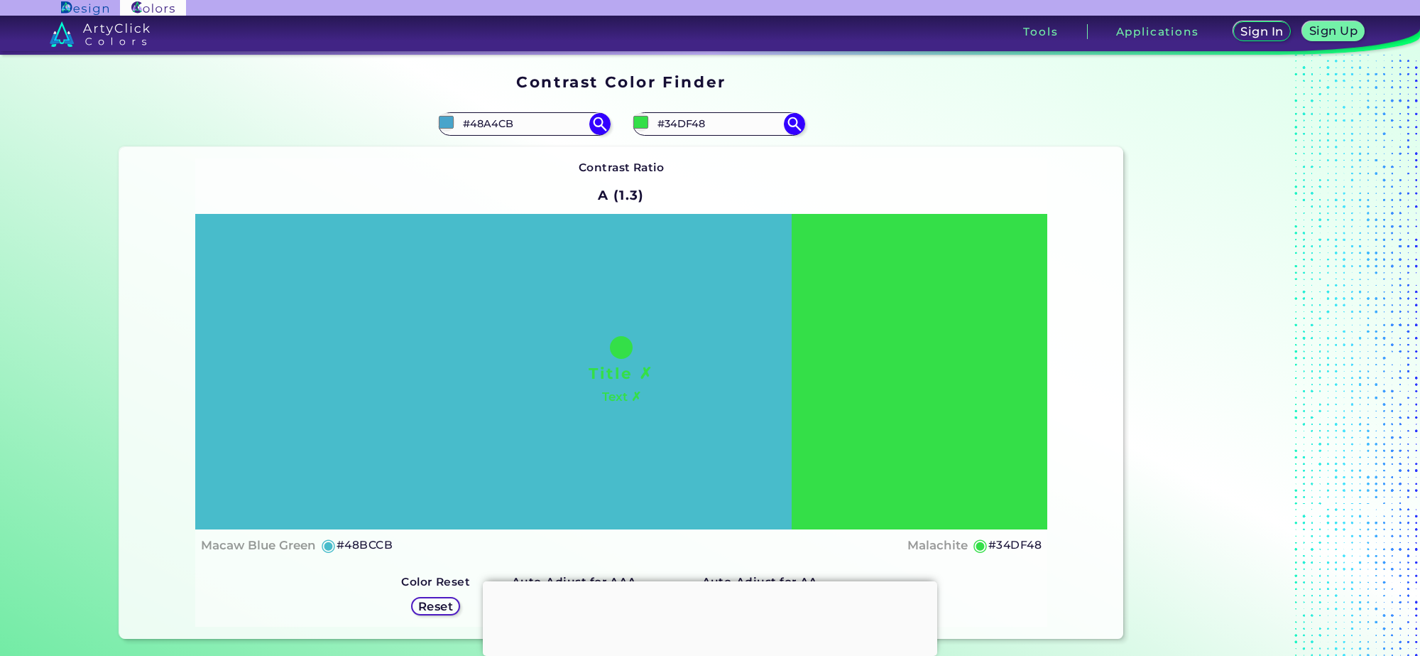
type input "#48c3cb"
type input "#48C3CB"
type input "#48cbb5"
type input "#48CBB5"
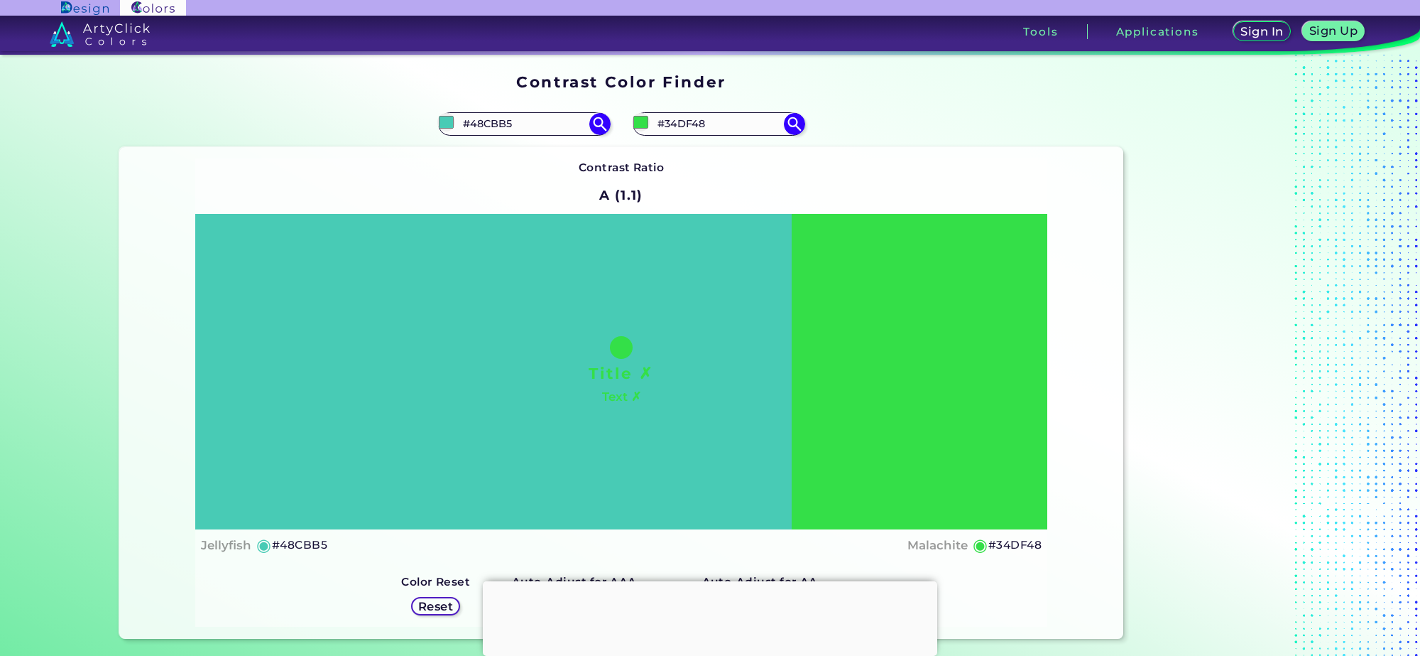
type input "#48c3cb"
type input "#48C3CB"
type input "#5148cb"
type input "#5148CB"
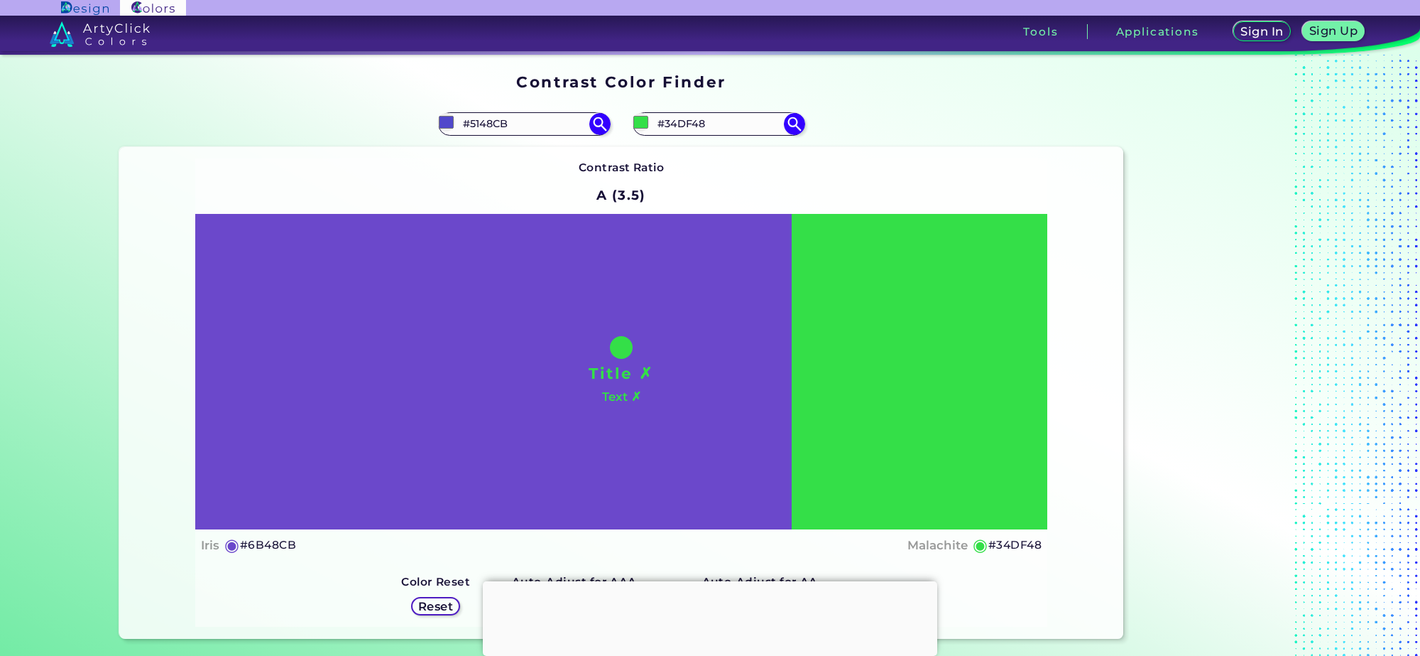
type input "#af48cb"
type input "#AF48CB"
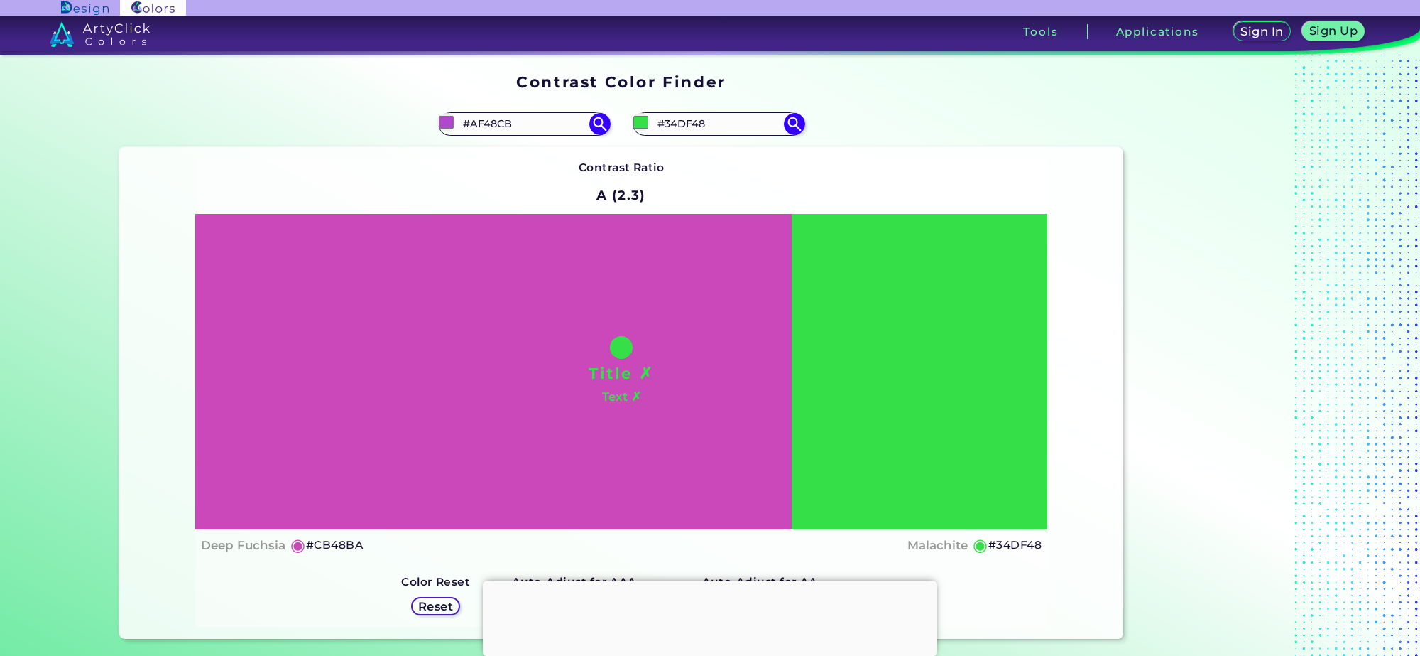
type input "#cb48ba"
type input "#CB48BA"
type input "#cb48b3"
type input "#CB48B3"
type input "#cb48af"
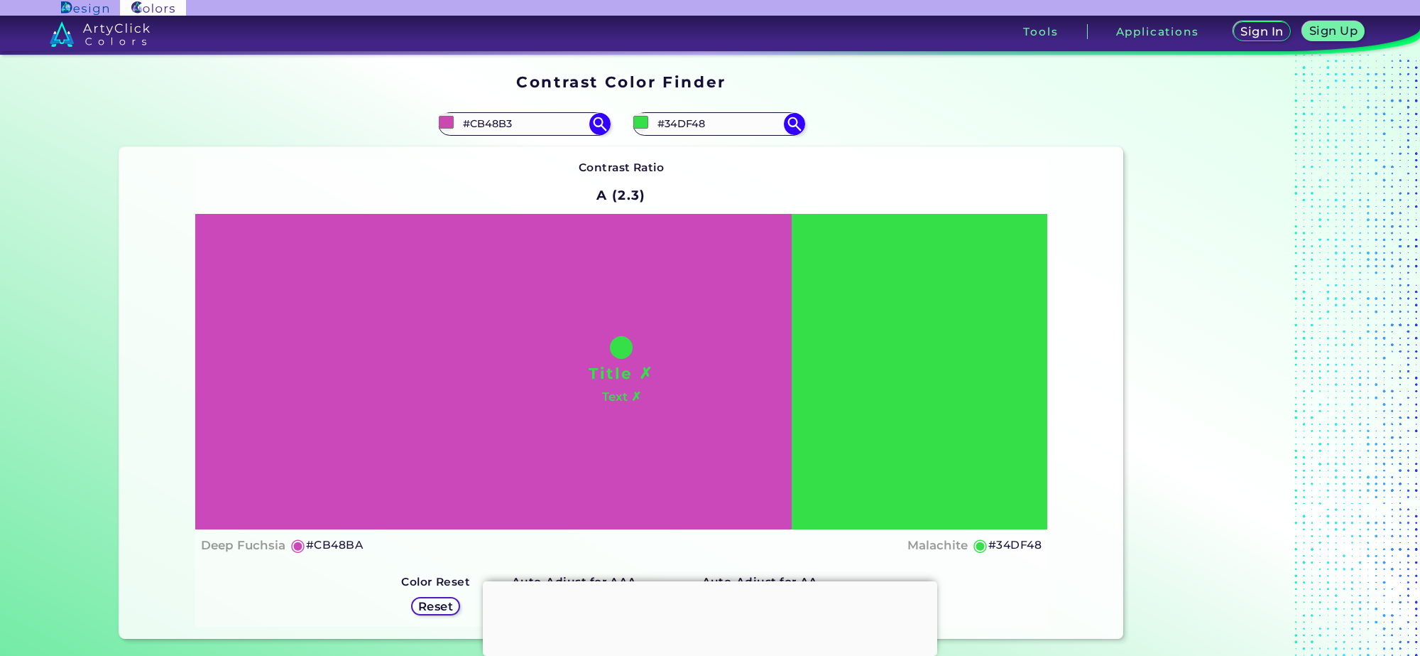
type input "#CB48AF"
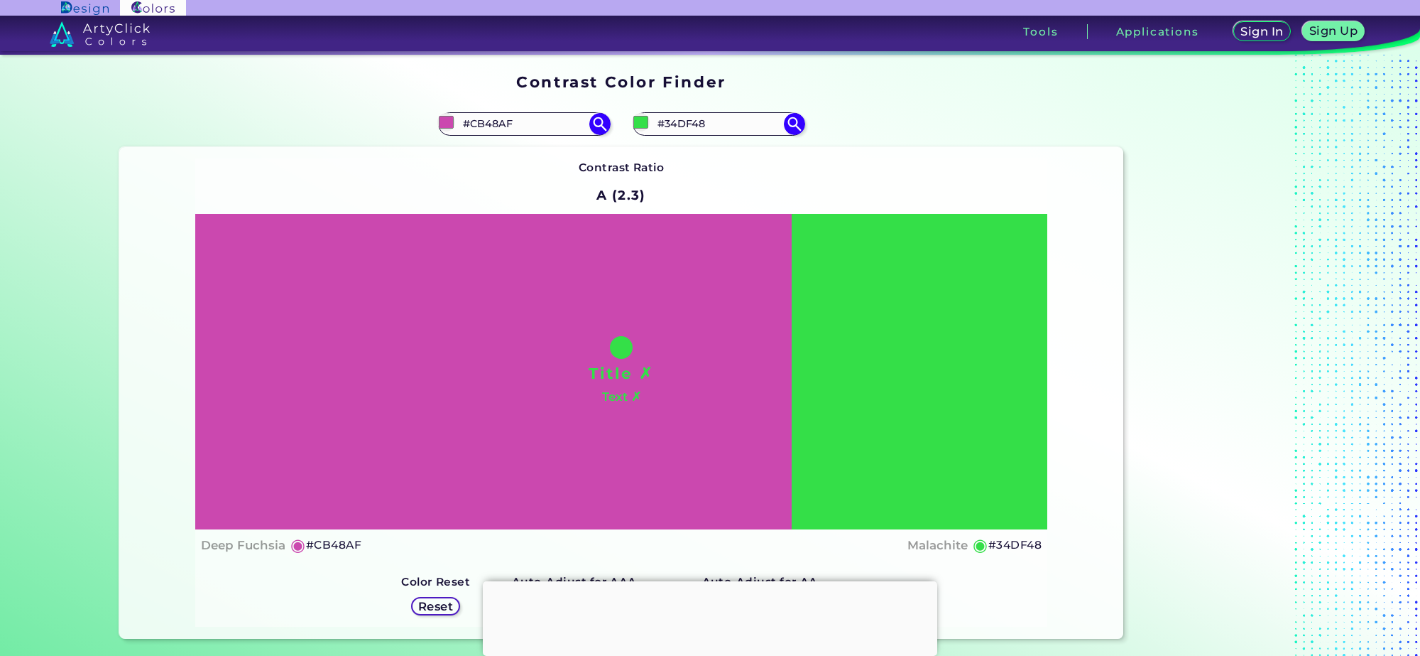
type input "#cb48a8"
type input "#CB48A8"
type input "#cb489b"
type input "#CB489B"
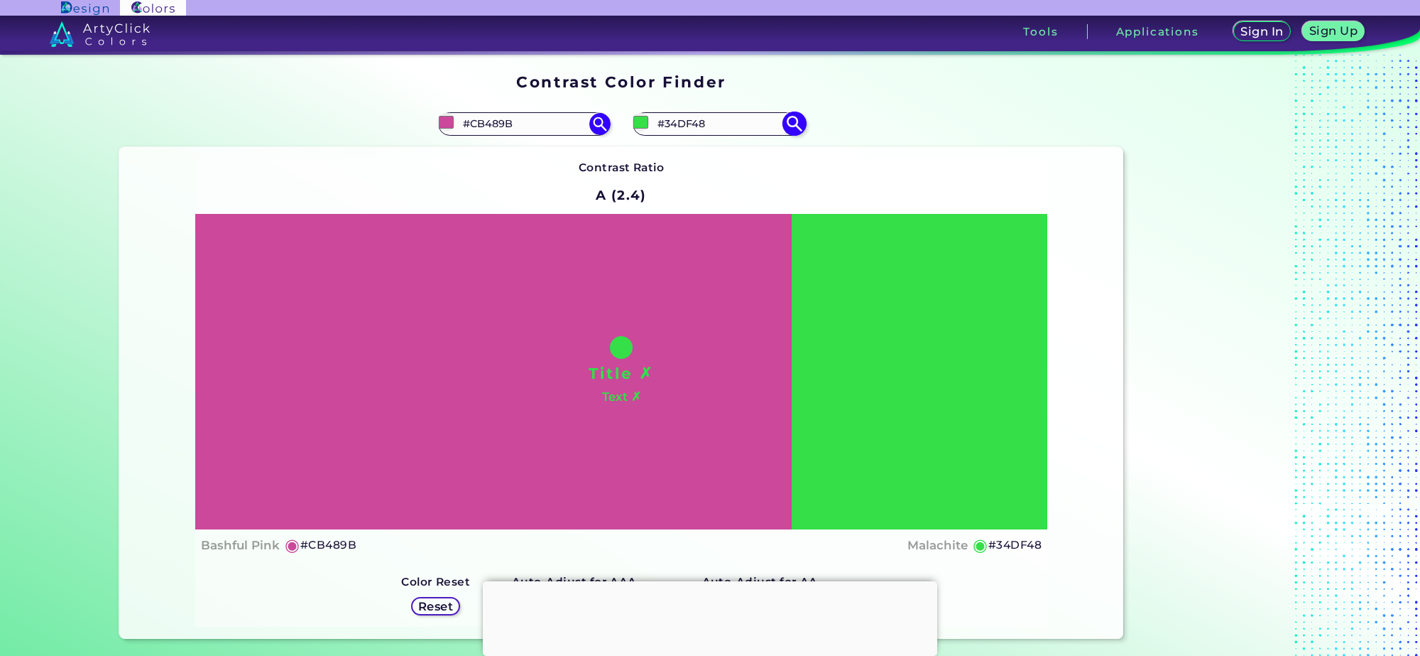
type input "#cb489b"
click at [637, 122] on input "#34df48" at bounding box center [641, 122] width 18 height 18
type input "#df34ba"
type input "#DF34BA"
type input "#df34c0"
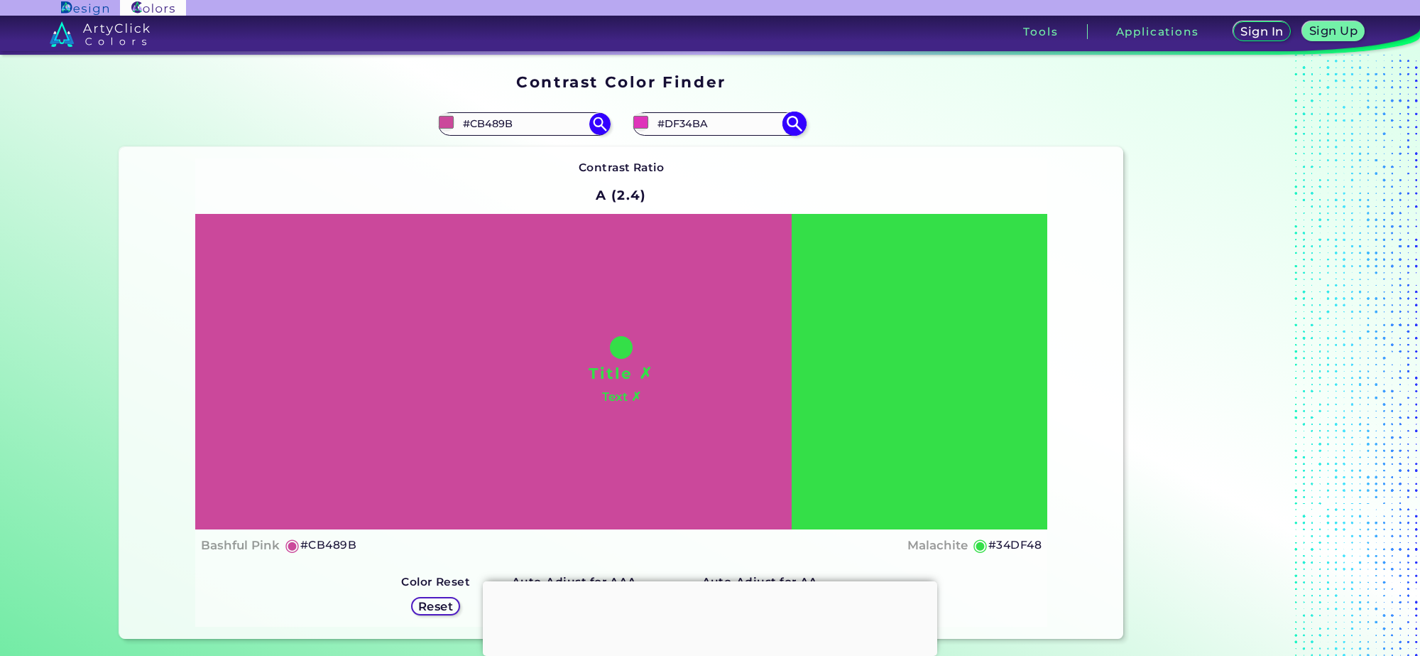
type input "#DF34C0"
type input "#df34da"
type input "#DF34DA"
type input "#d434df"
type input "#D434DF"
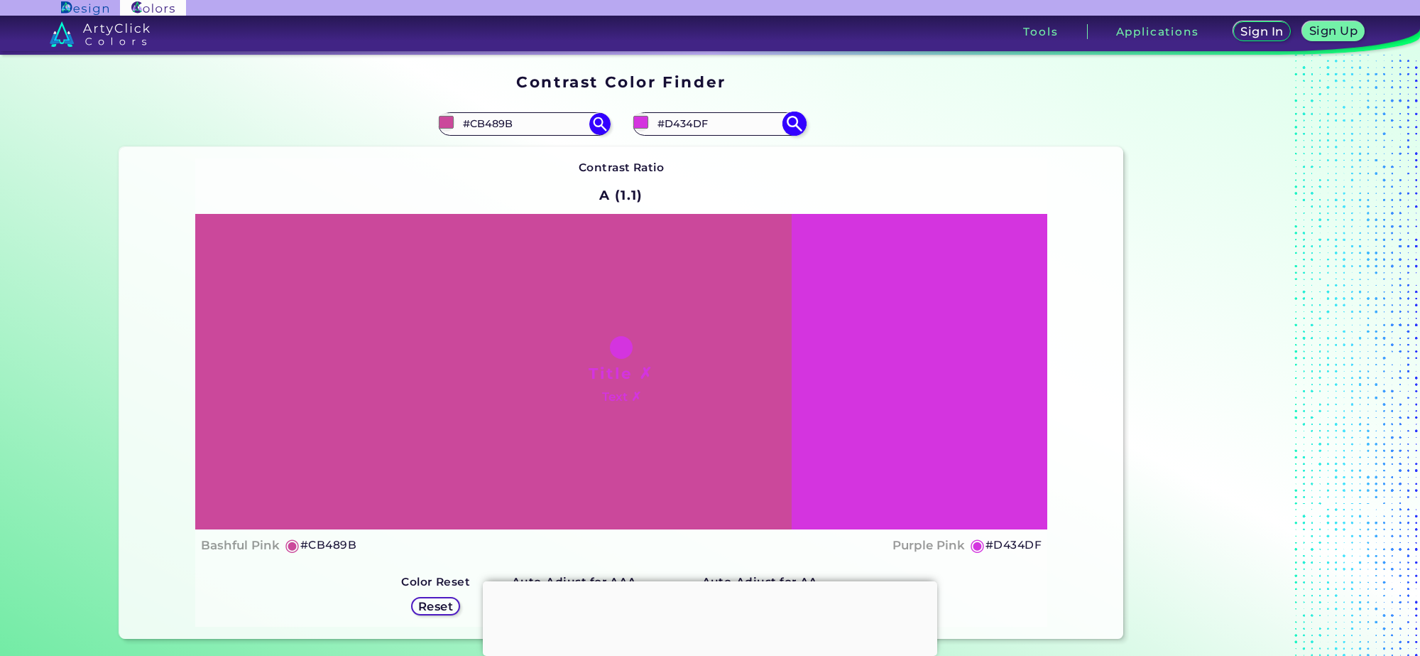
type input "#cb34df"
type input "#CB34DF"
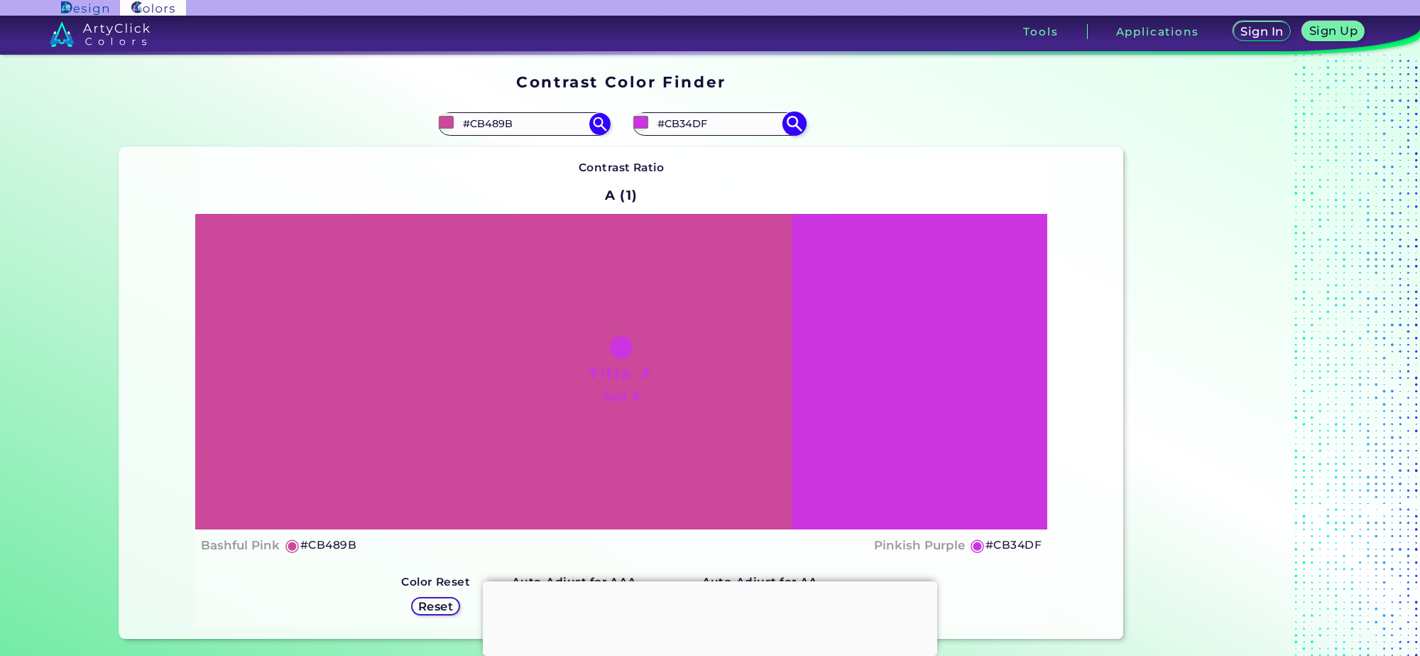
type input "#d434df"
type input "#D434DF"
type input "#dc34df"
type input "#DC34DF"
type input "#df34da"
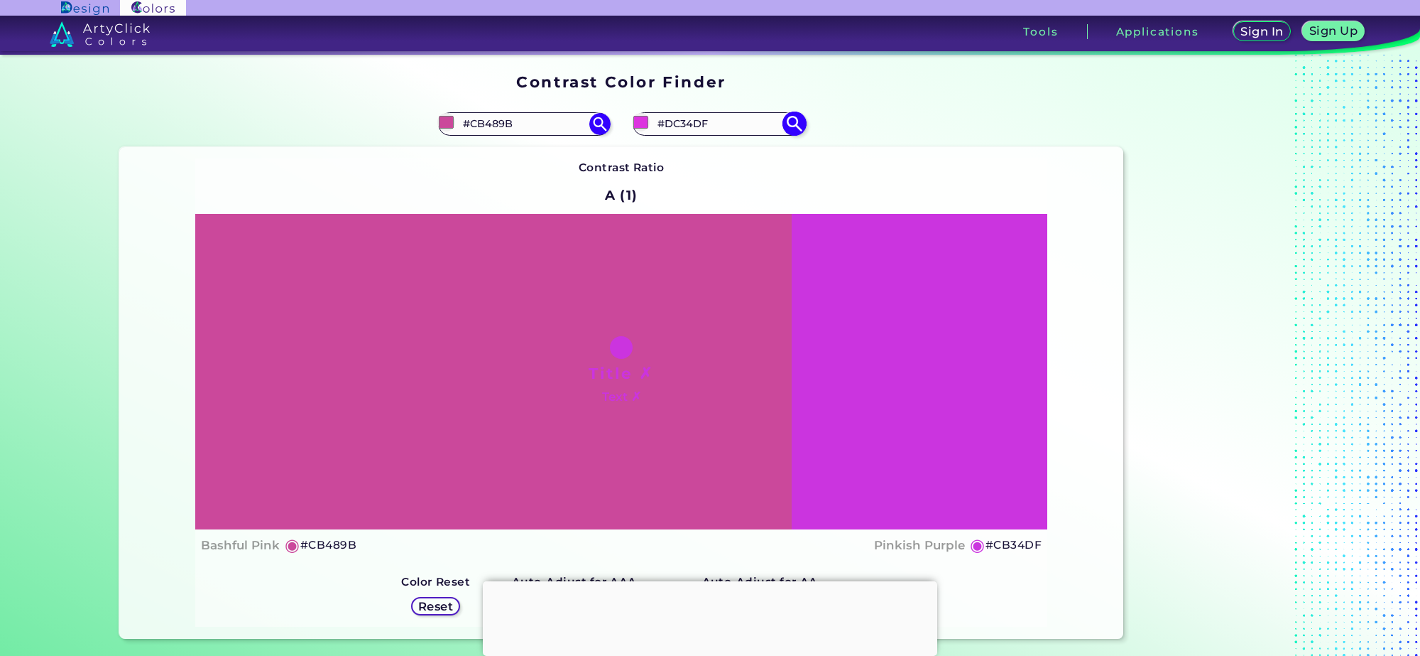
type input "#DF34DA"
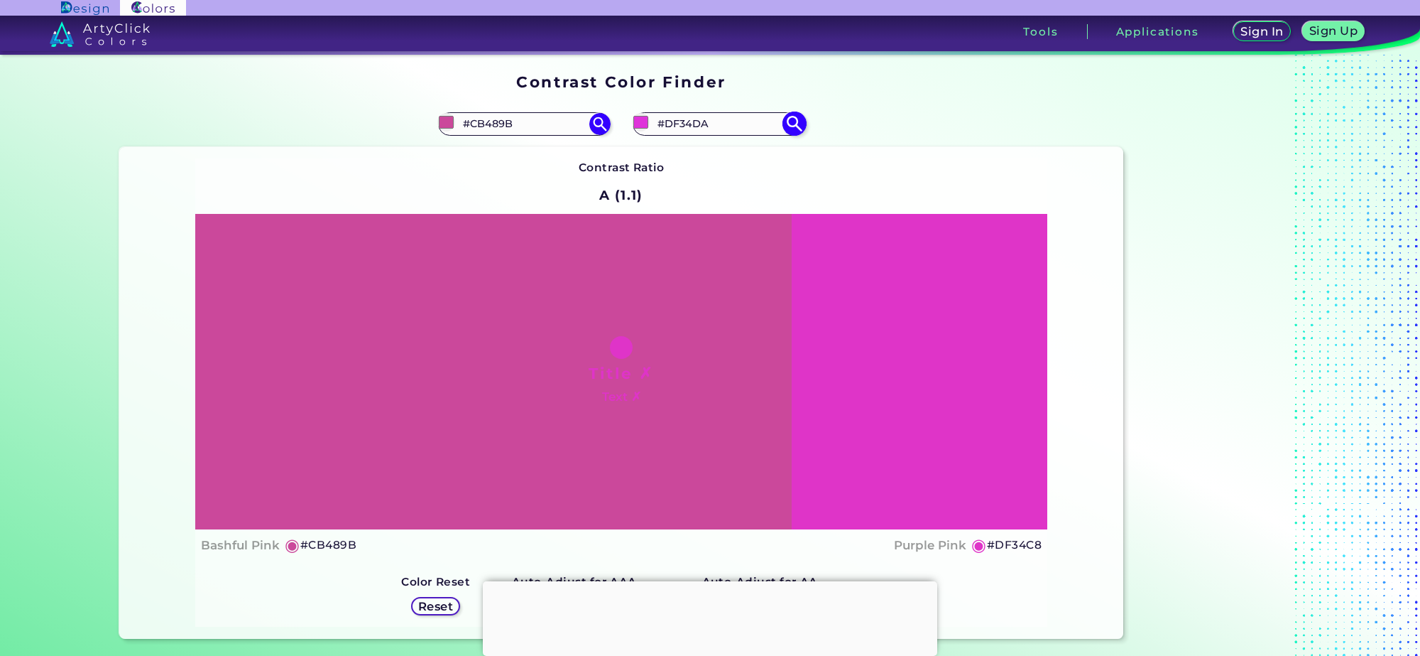
type input "#df34c8"
type input "#DF34C8"
type input "#df34c0"
type input "#DF34C0"
type input "#df34ba"
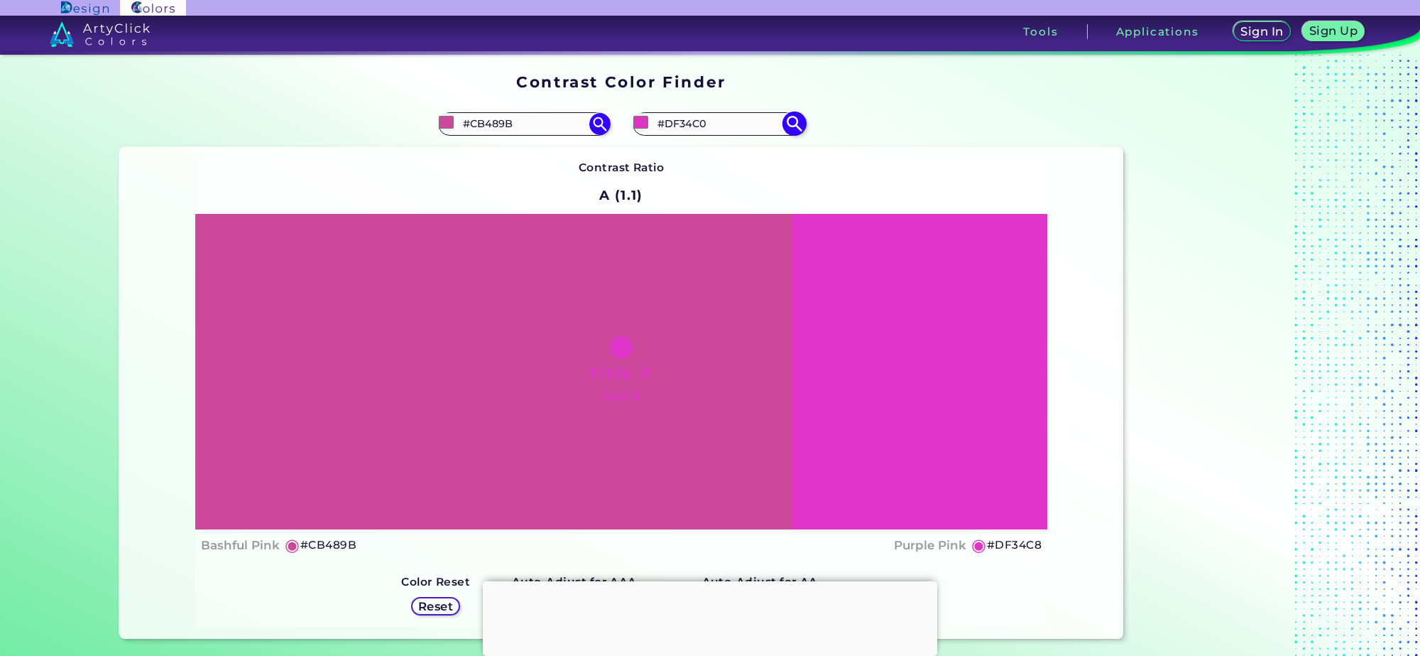
type input "#DF34BA"
type input "#df34b2"
type input "#DF34B2"
type input "#df34a1"
type input "#DF34A1"
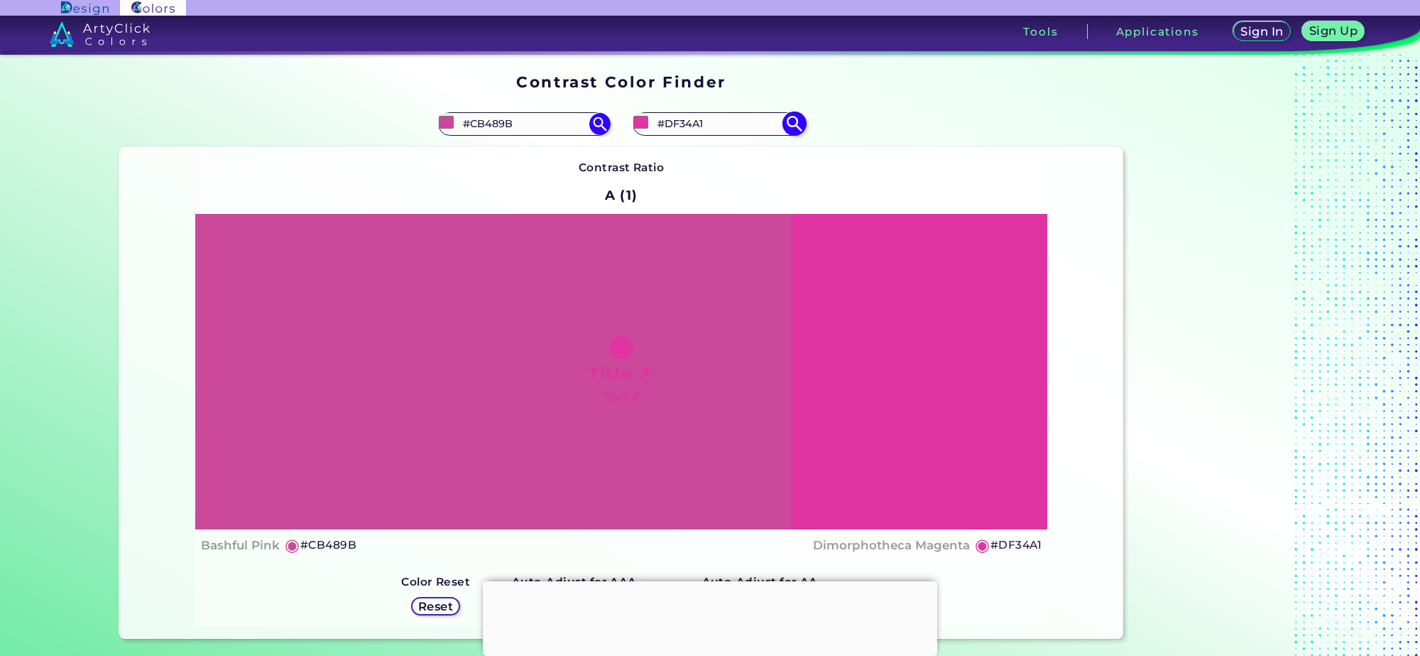
type input "#df3498"
type input "#DF3498"
type input "#df348f"
type input "#DF348F"
type input "#df3487"
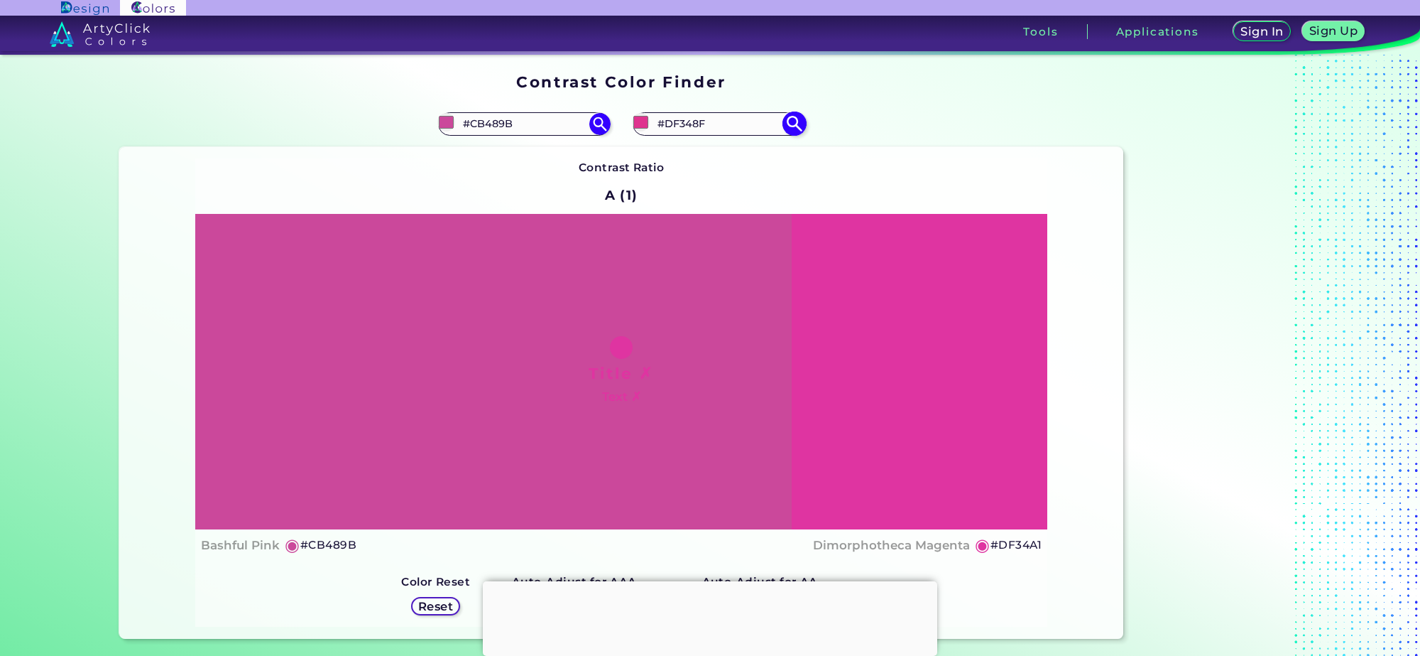
type input "#DF3487"
type input "#df3479"
type input "#DF3479"
type input "#df3470"
type input "#DF3470"
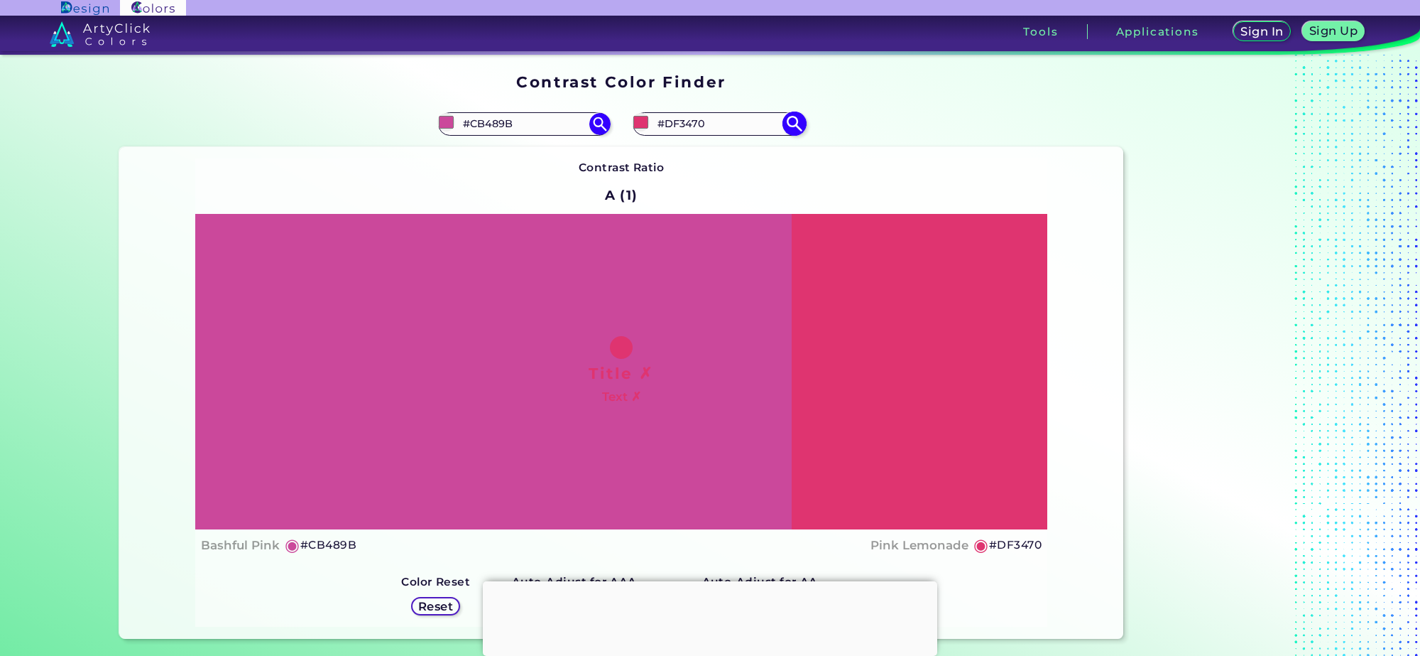
type input "#df3467"
type input "#DF3467"
type input "#df345f"
type input "#DF345F"
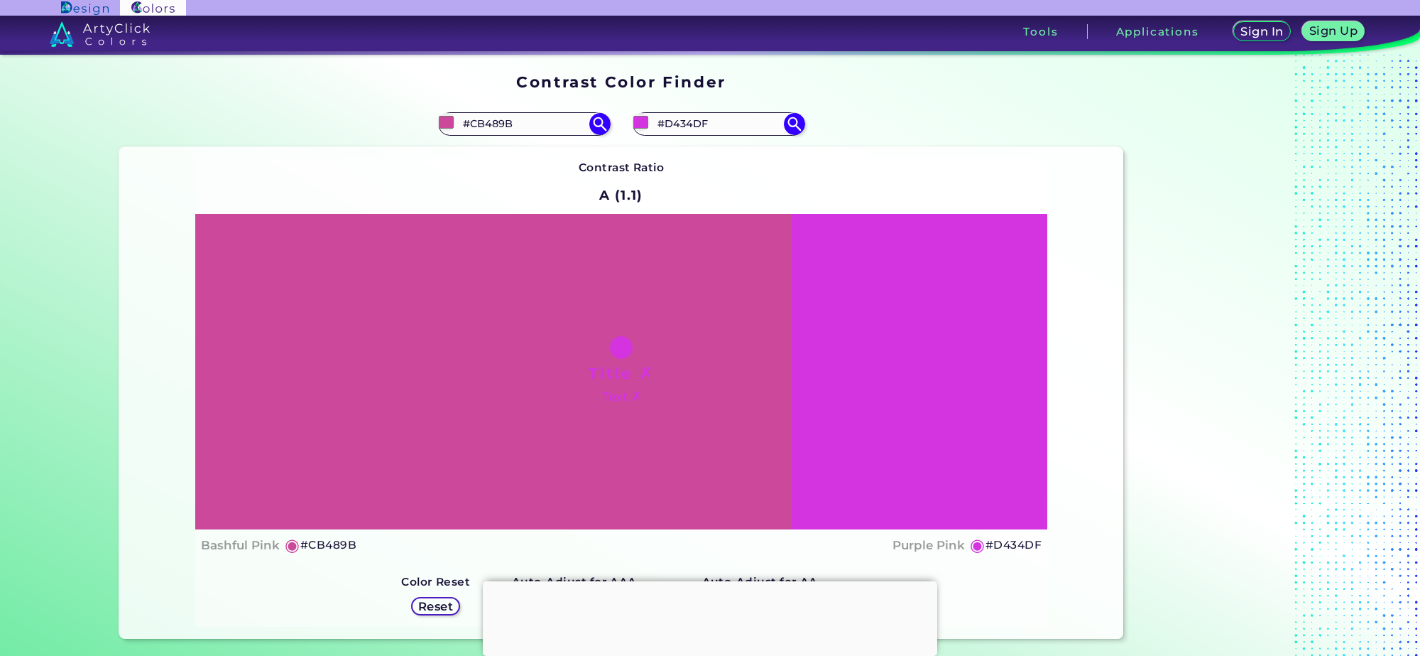
click at [967, 135] on div "#d434df #D434DF" at bounding box center [872, 123] width 502 height 45
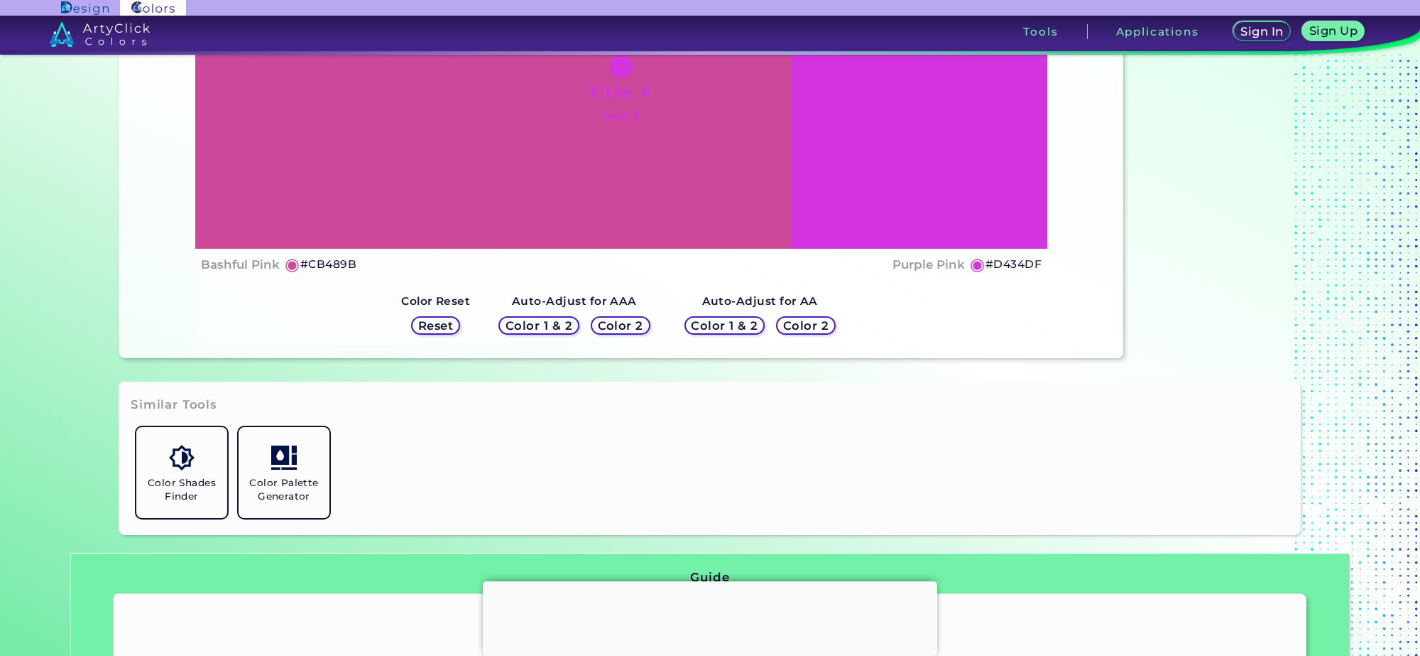
scroll to position [444, 0]
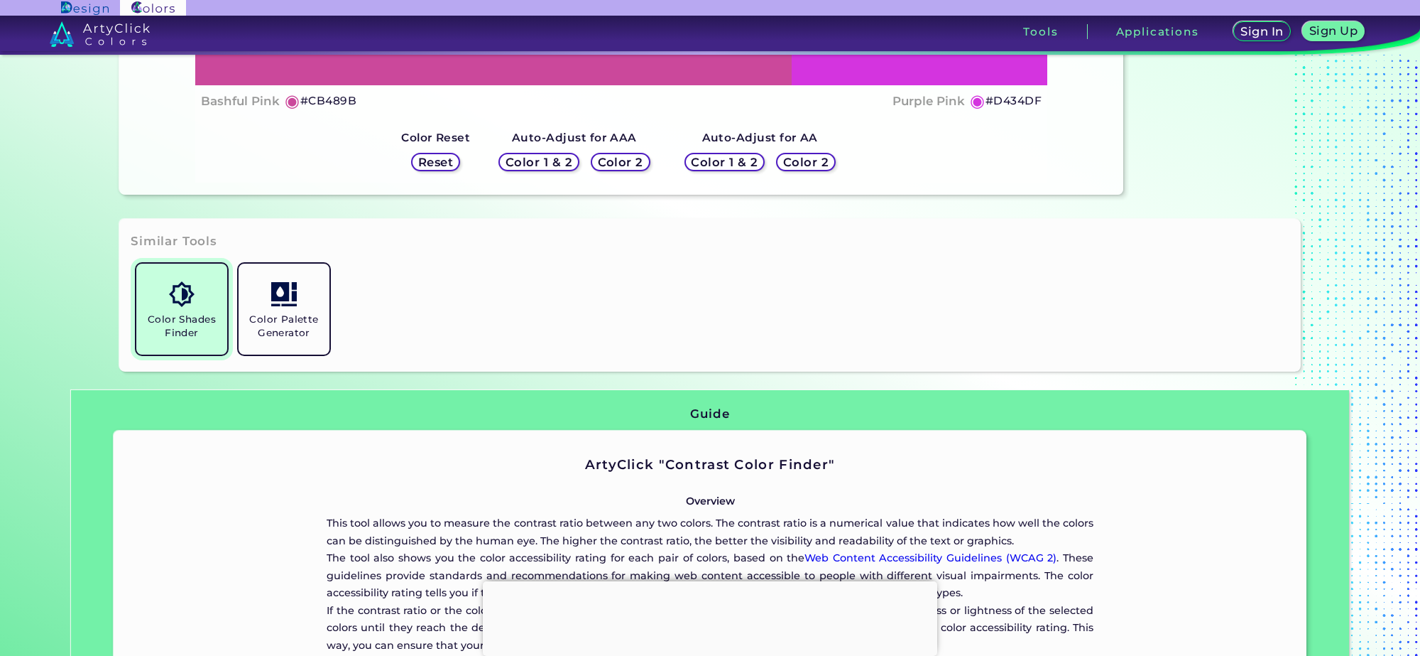
click at [183, 293] on img at bounding box center [181, 293] width 25 height 25
